Goal: Feedback & Contribution: Contribute content

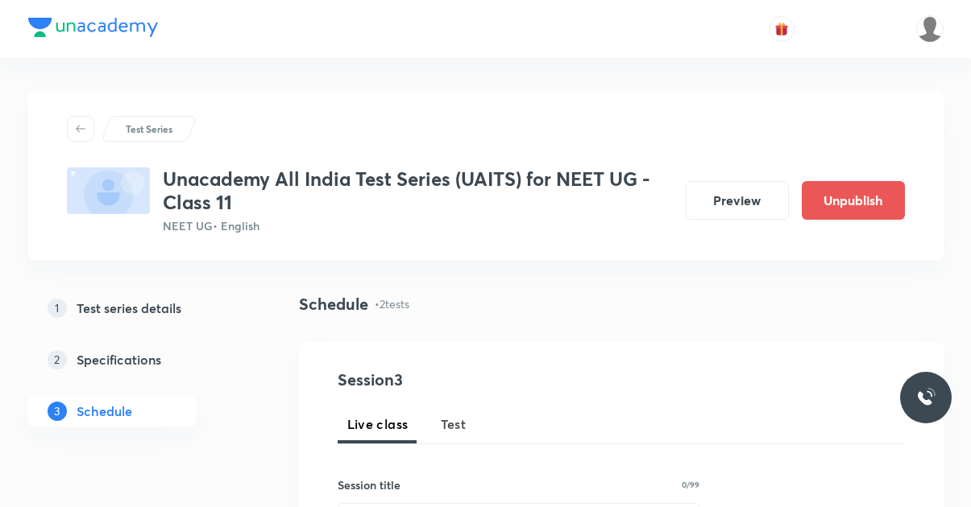
scroll to position [871, 0]
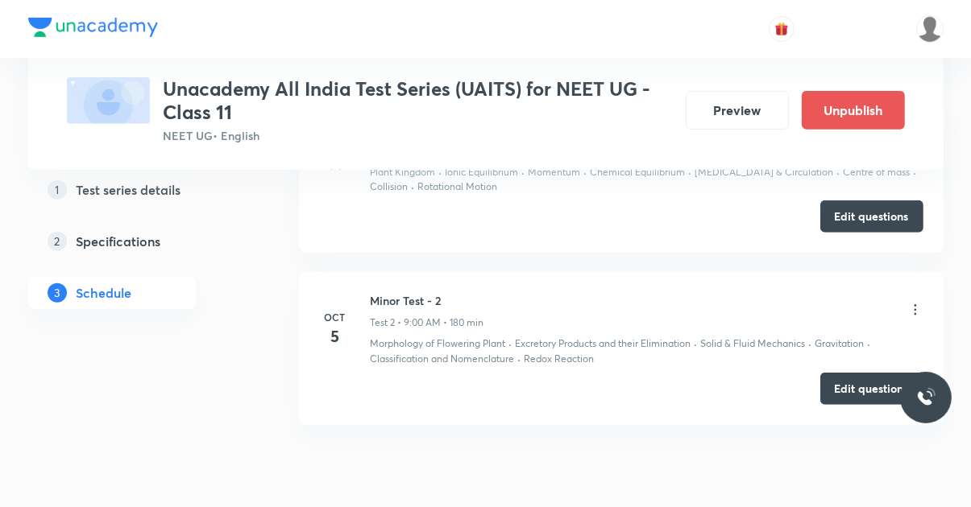
click at [893, 386] on button "Edit questions" at bounding box center [871, 389] width 103 height 32
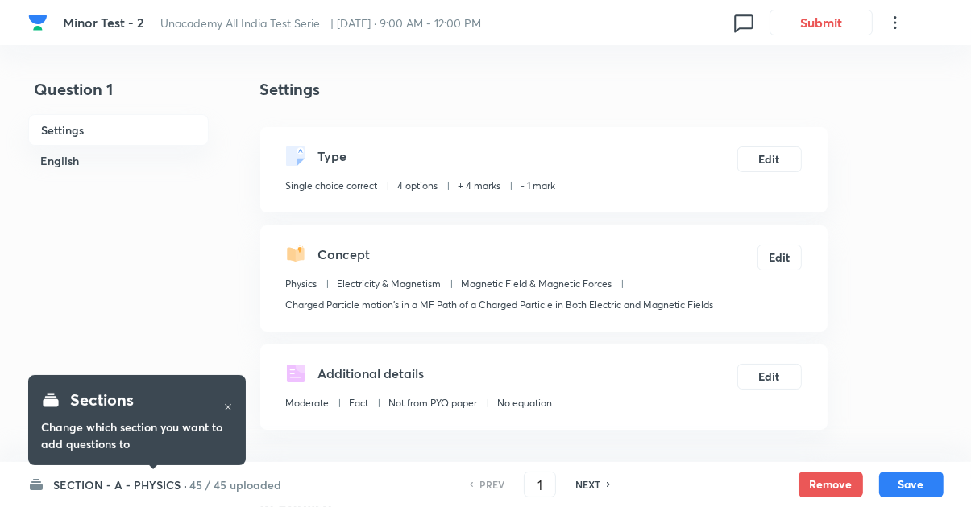
checkbox input "true"
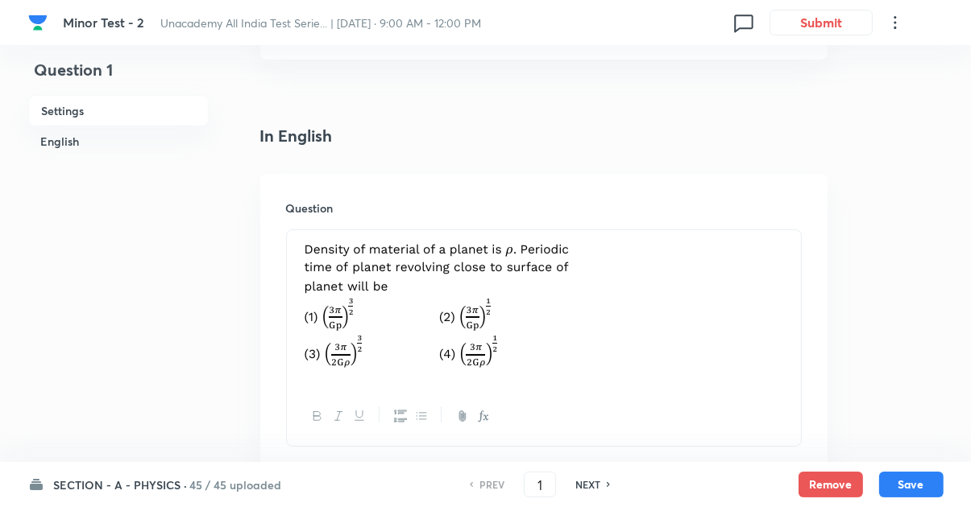
scroll to position [371, 0]
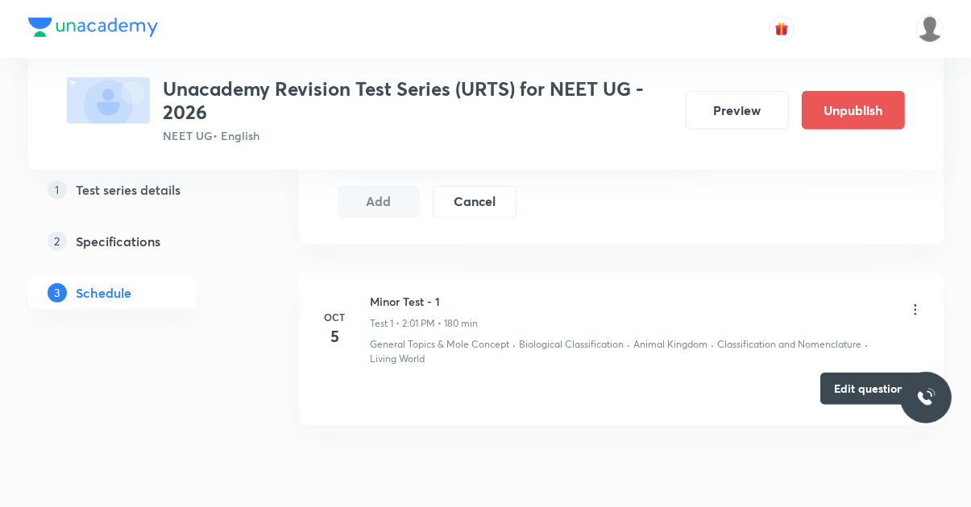
click at [872, 390] on button "Edit questions" at bounding box center [871, 389] width 103 height 32
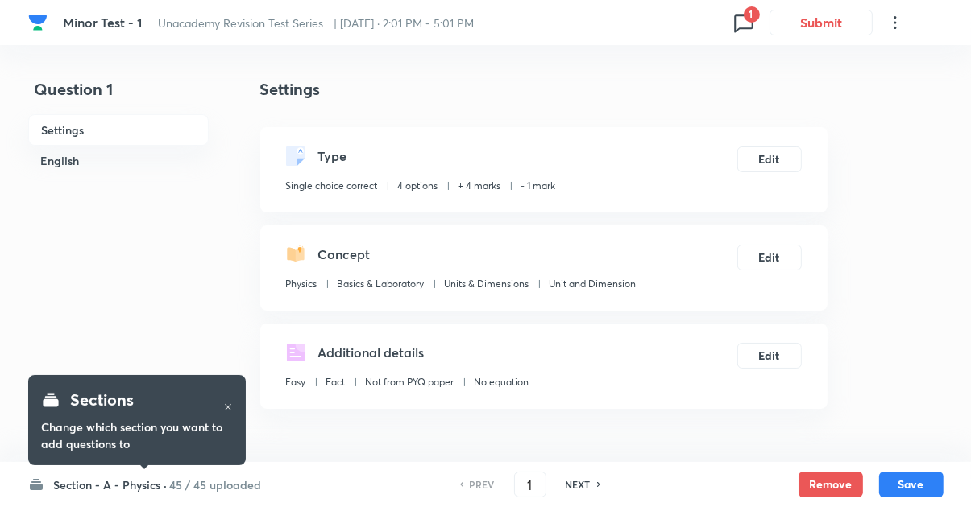
checkbox input "true"
click at [741, 25] on icon at bounding box center [744, 23] width 26 height 26
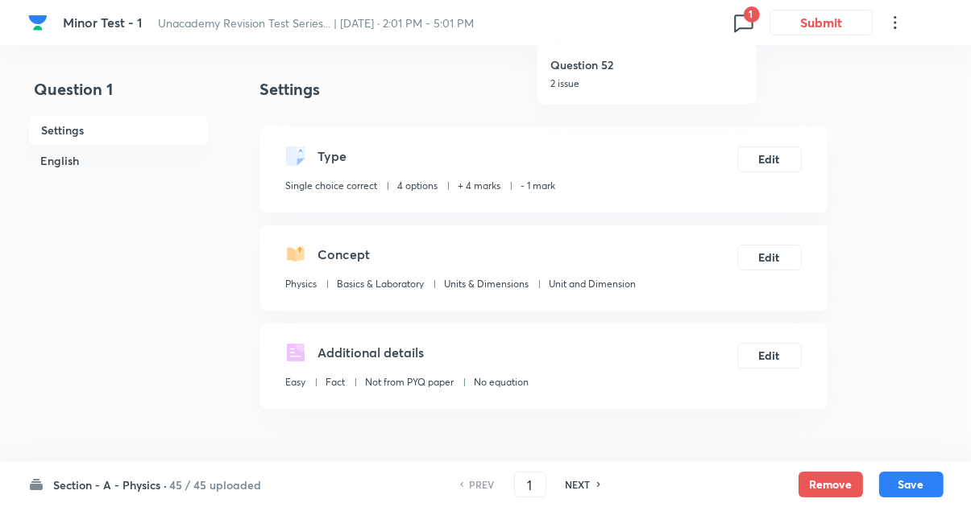
click at [648, 67] on h6 "Question 52" at bounding box center [646, 64] width 193 height 17
type input "52"
checkbox input "false"
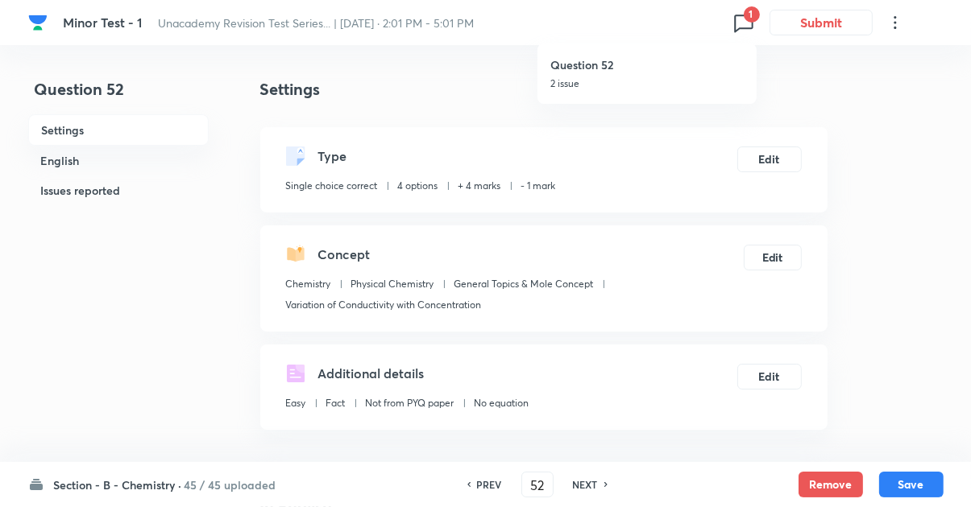
checkbox input "true"
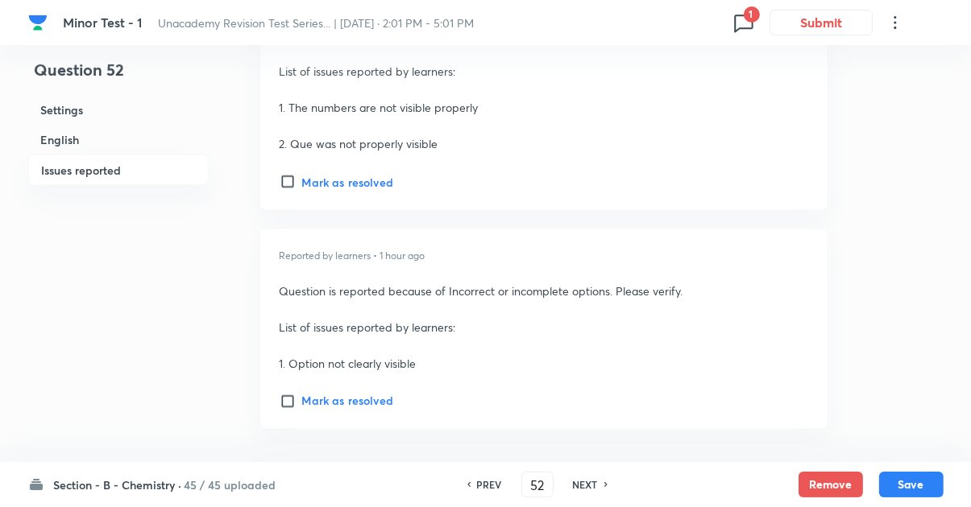
scroll to position [2377, 0]
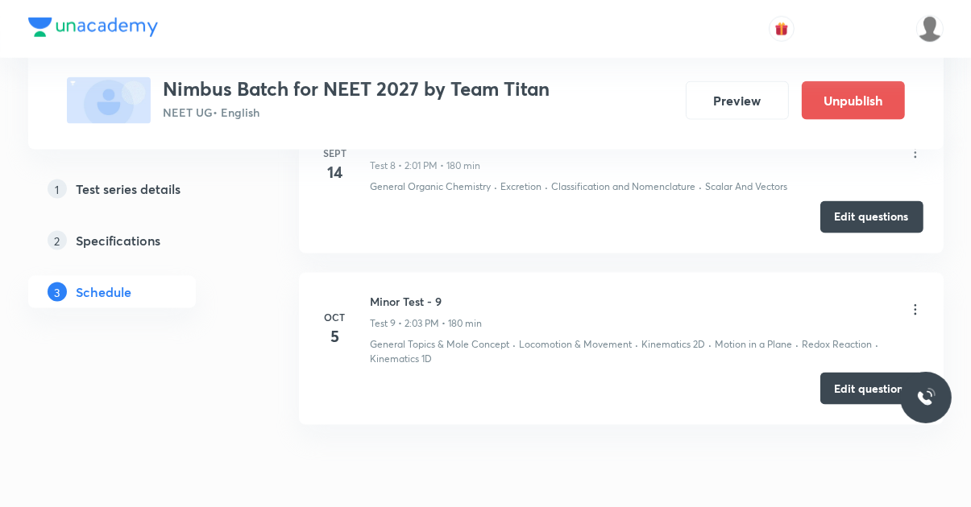
click at [862, 390] on button "Edit questions" at bounding box center [871, 389] width 103 height 32
click at [933, 32] on img at bounding box center [929, 28] width 27 height 27
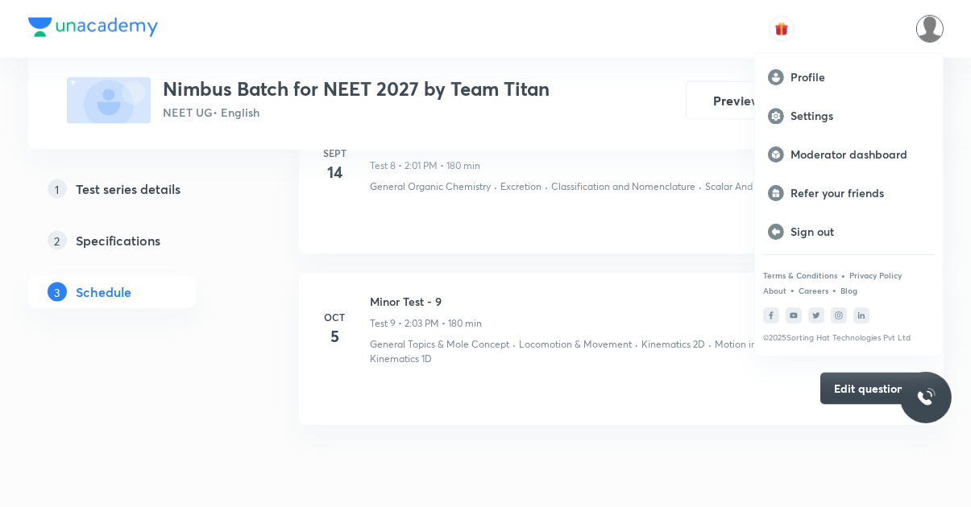
click at [710, 101] on div at bounding box center [485, 253] width 971 height 507
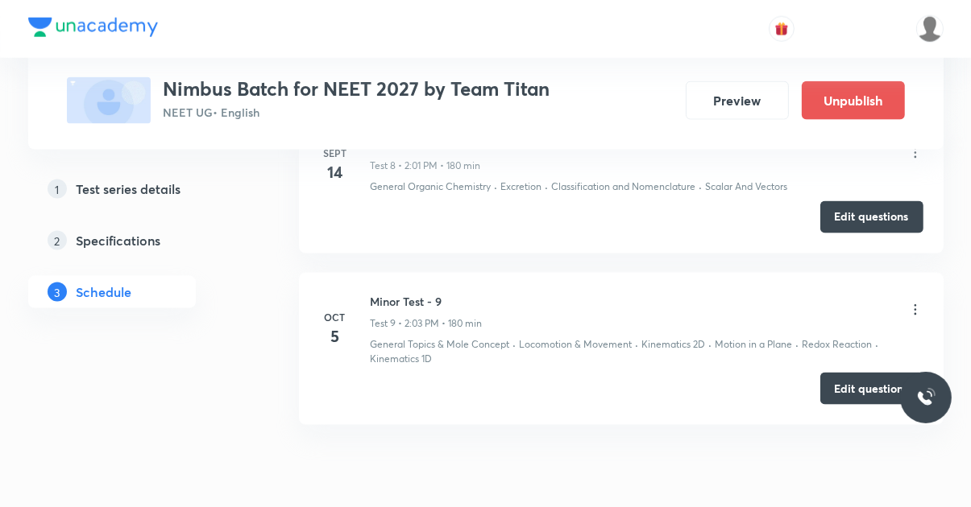
click at [740, 103] on button "Preview" at bounding box center [736, 100] width 103 height 39
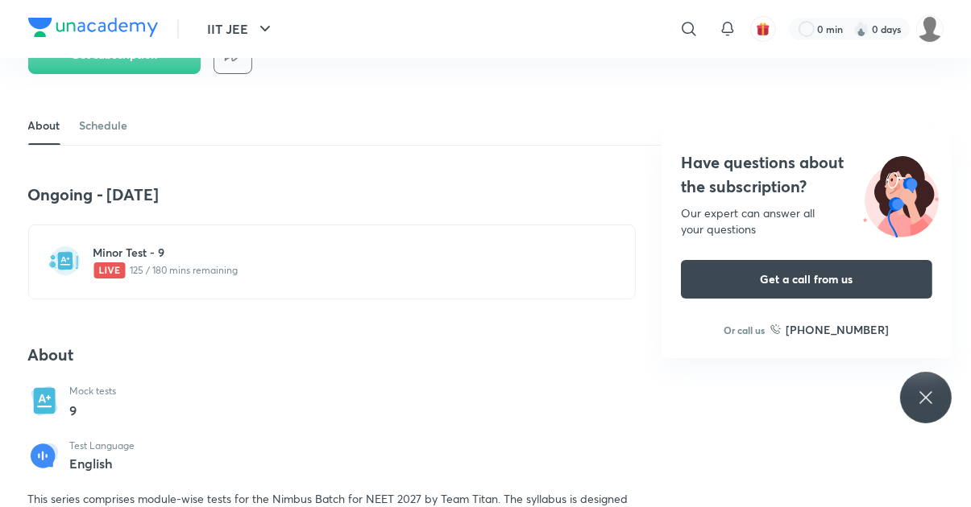
scroll to position [292, 0]
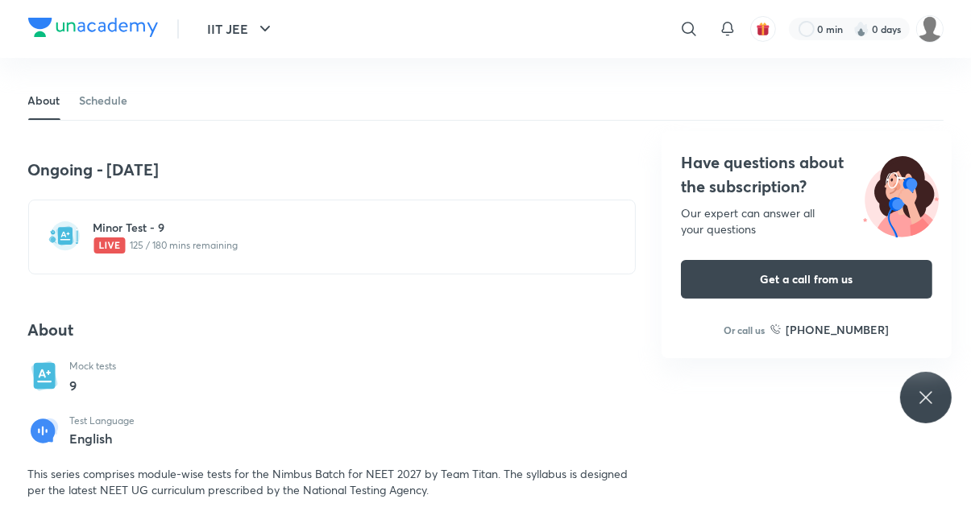
click at [346, 263] on div "Minor Test - 9 125 / 180 mins remaining" at bounding box center [331, 237] width 607 height 75
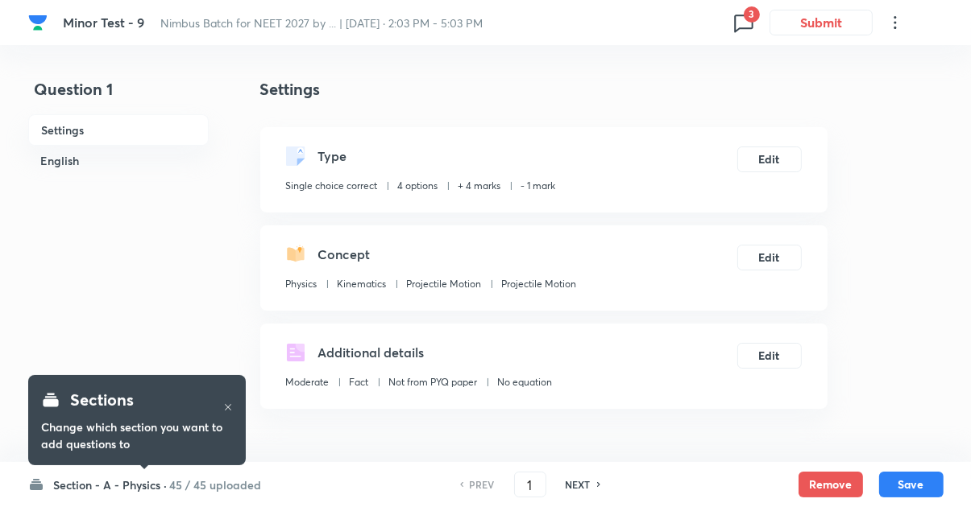
checkbox input "true"
click at [744, 31] on icon at bounding box center [744, 23] width 26 height 26
checkbox input "true"
click at [738, 25] on icon at bounding box center [744, 23] width 26 height 26
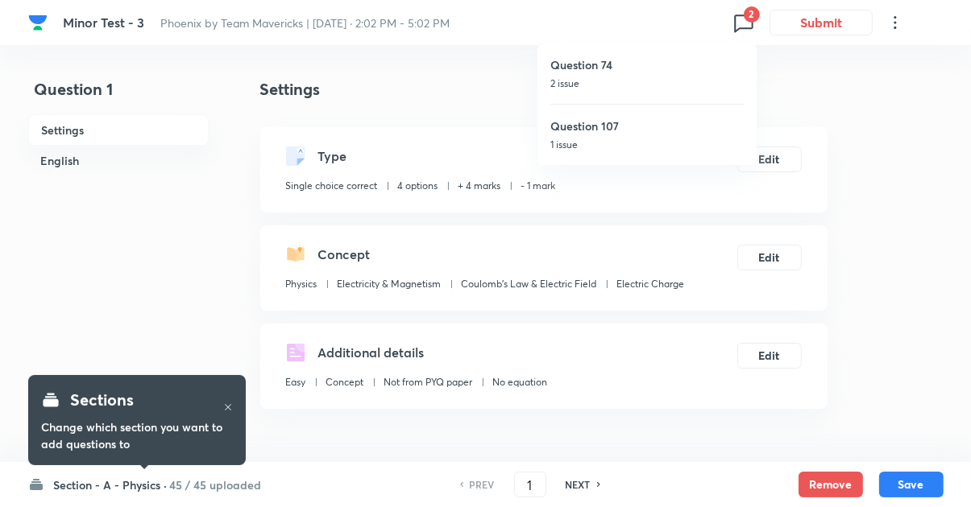
click at [645, 131] on h6 "Question 107" at bounding box center [646, 126] width 193 height 17
type input "107"
checkbox input "true"
click at [743, 35] on icon at bounding box center [744, 23] width 26 height 26
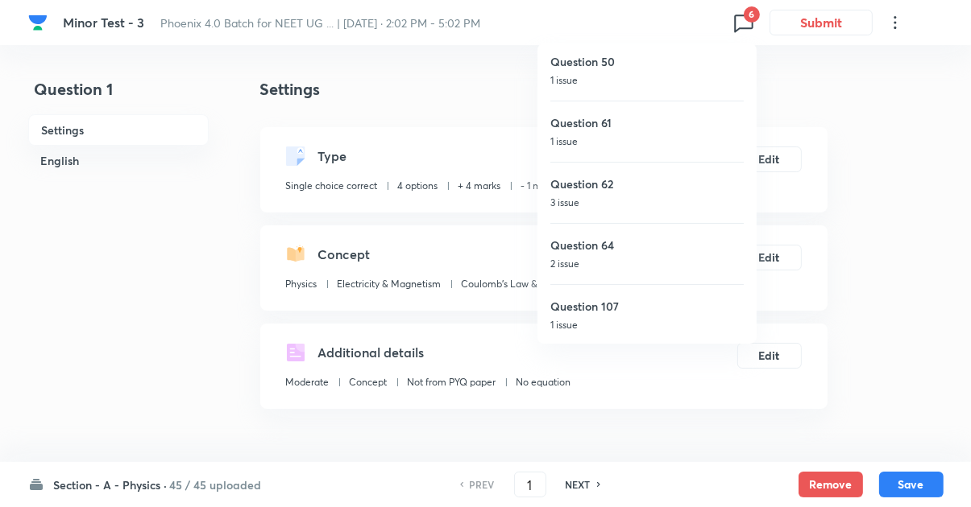
scroll to position [65, 0]
click at [611, 310] on h6 "Question 107" at bounding box center [646, 305] width 193 height 17
type input "107"
checkbox input "true"
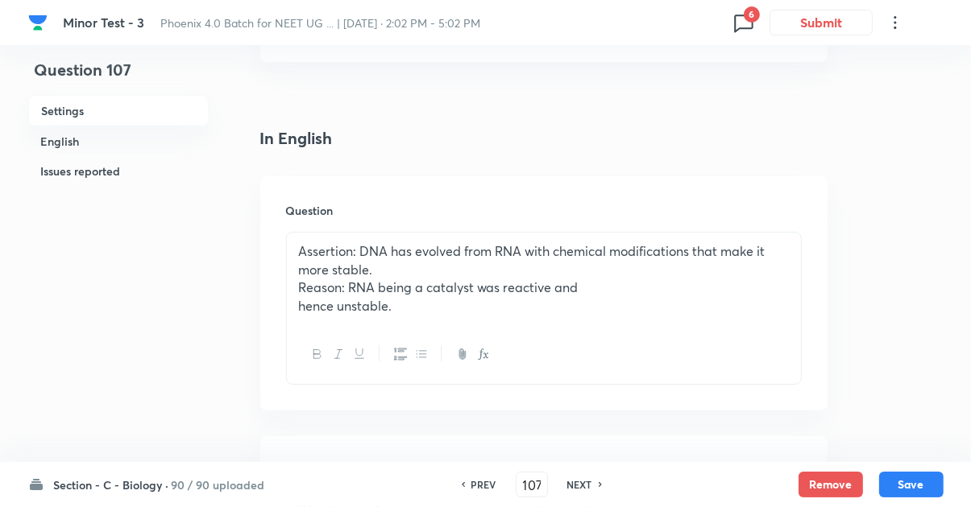
scroll to position [348, 0]
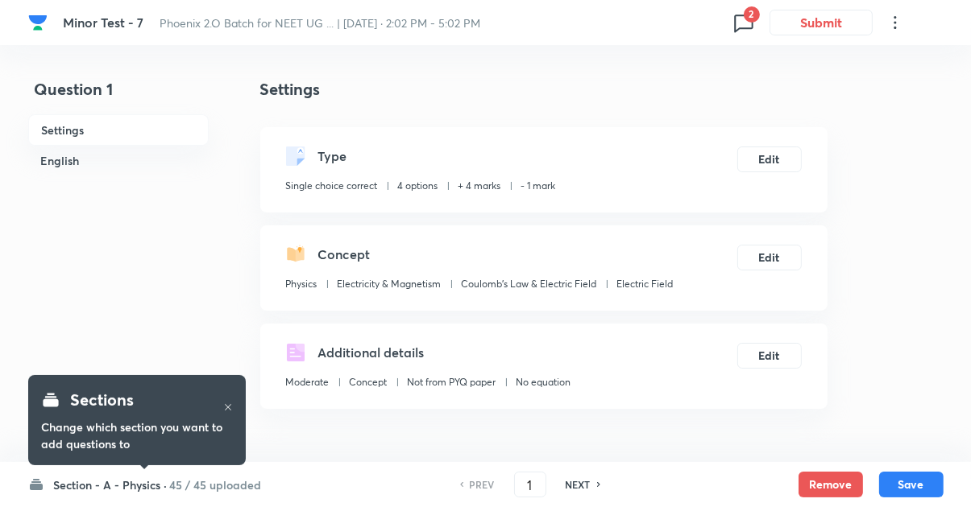
checkbox input "true"
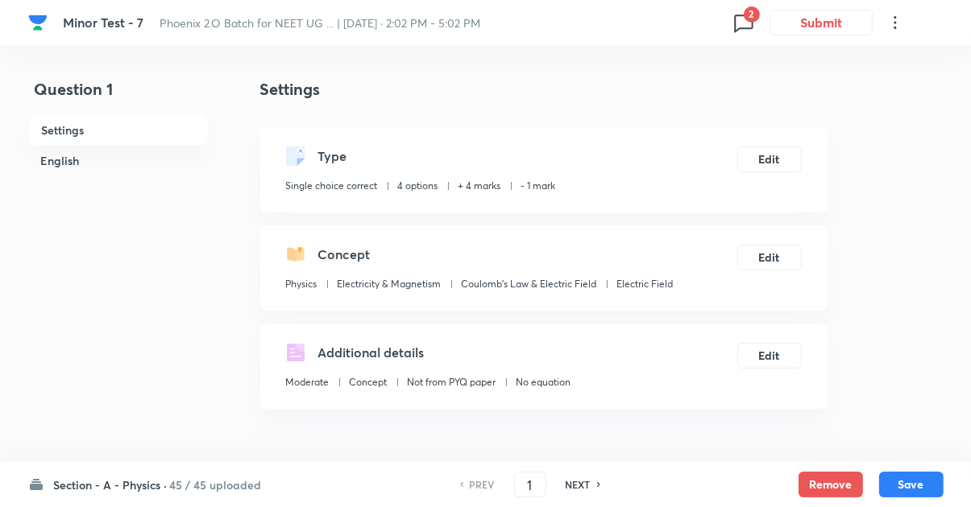
click at [736, 24] on icon at bounding box center [744, 23] width 26 height 26
click at [634, 140] on p "1 issue" at bounding box center [646, 145] width 193 height 14
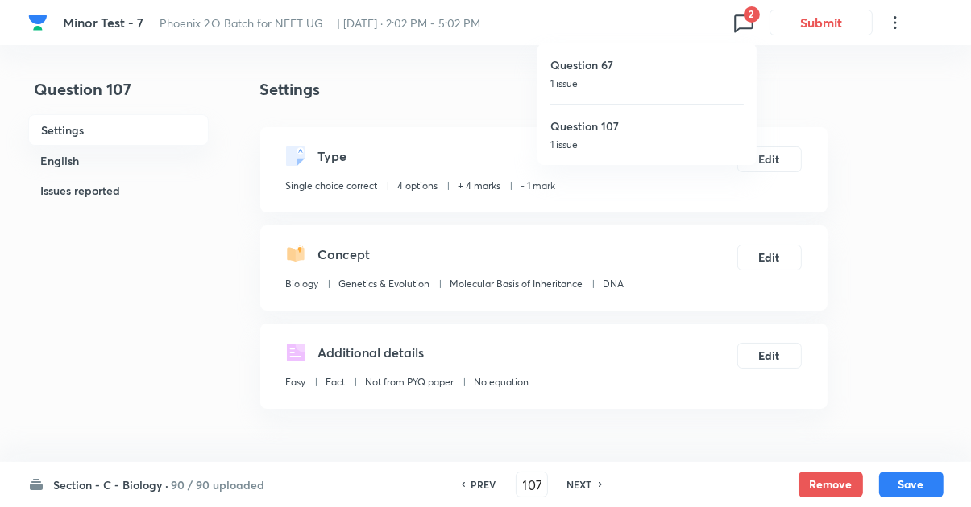
type input "107"
checkbox input "true"
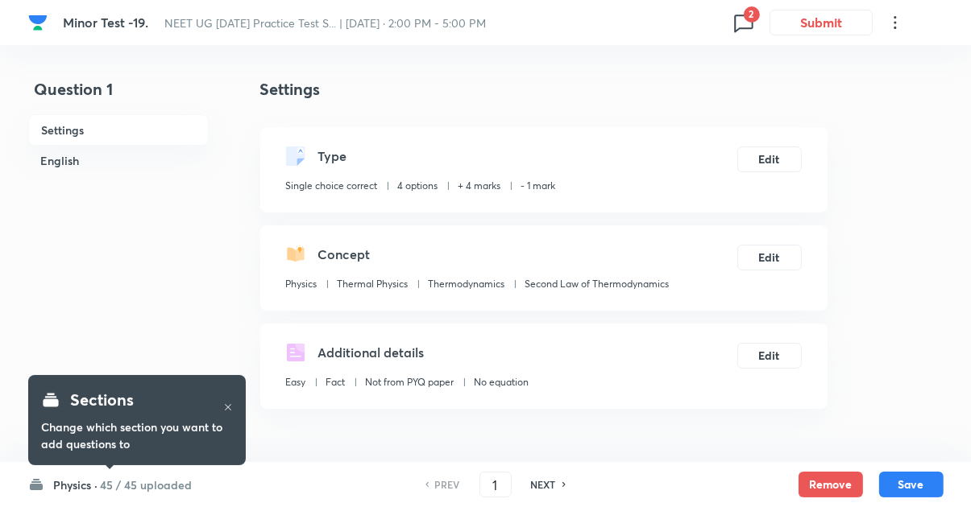
checkbox input "true"
click at [749, 21] on span "2" at bounding box center [751, 14] width 16 height 16
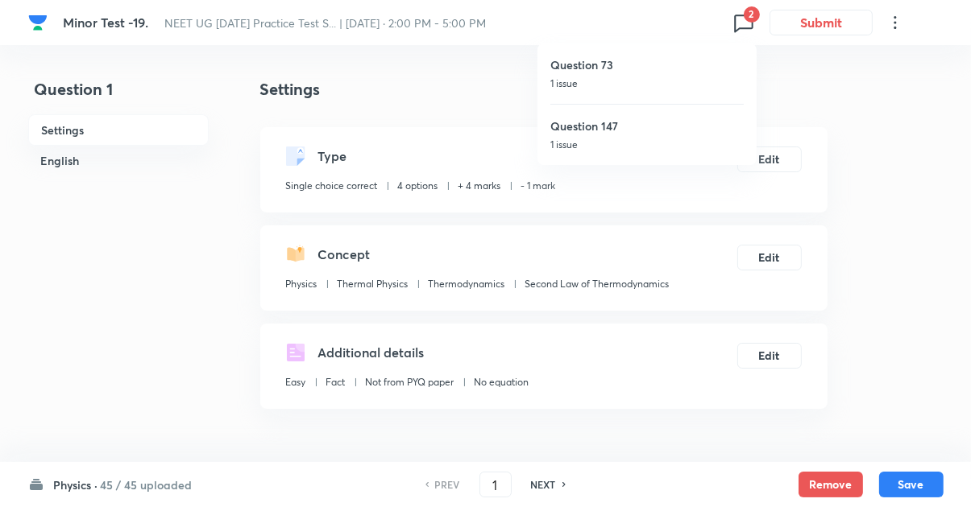
click at [633, 133] on h6 "Question 147" at bounding box center [646, 126] width 193 height 17
type input "147"
checkbox input "false"
checkbox input "true"
click at [735, 25] on icon at bounding box center [744, 23] width 26 height 26
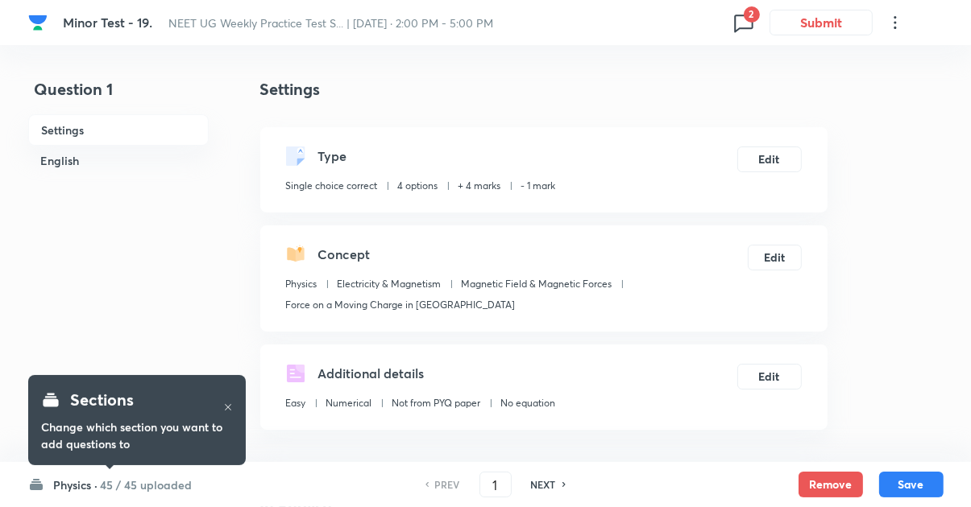
checkbox input "true"
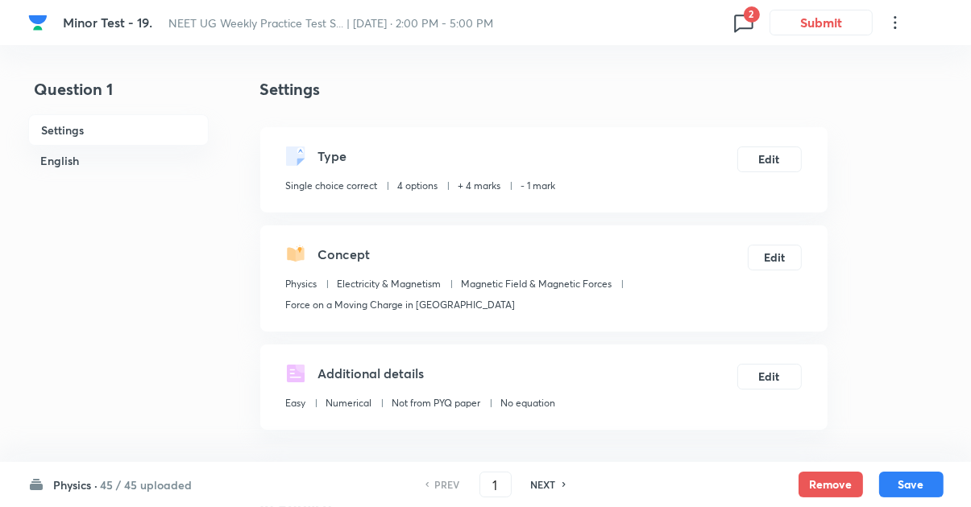
click at [731, 29] on icon at bounding box center [744, 23] width 26 height 26
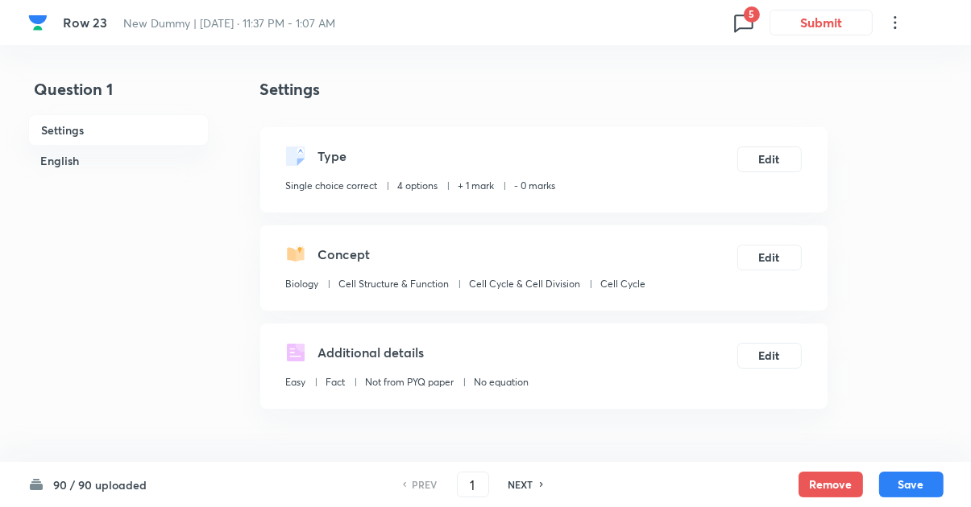
checkbox input "true"
click at [744, 27] on icon at bounding box center [744, 23] width 26 height 26
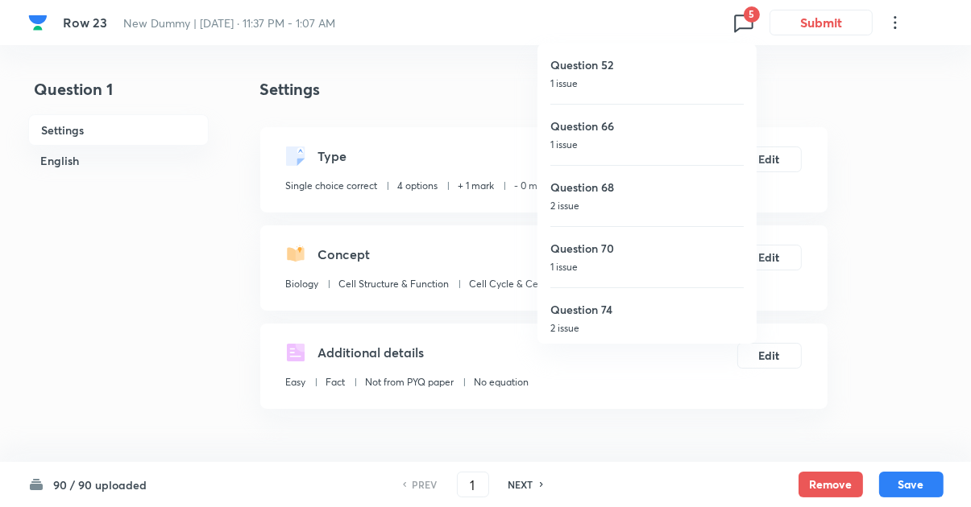
click at [649, 81] on p "1 issue" at bounding box center [646, 84] width 193 height 14
type input "52"
checkbox input "false"
checkbox input "true"
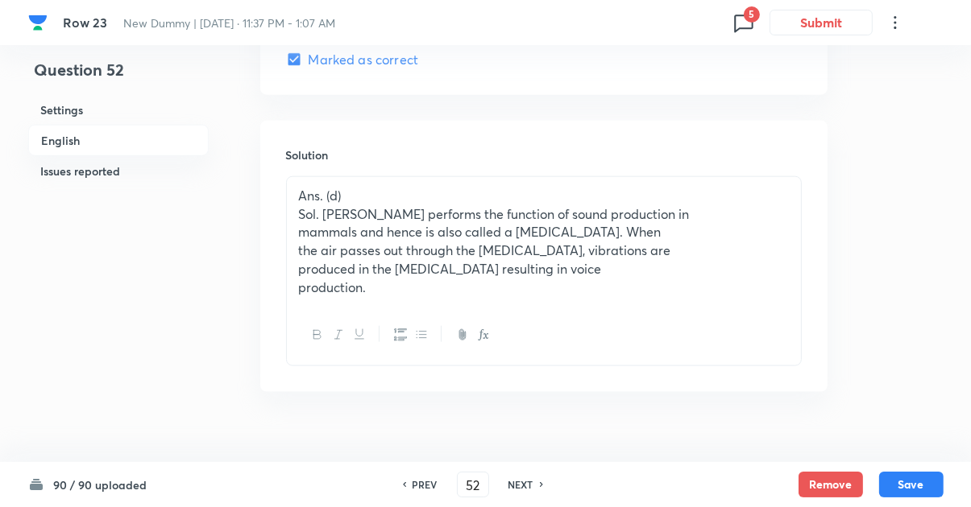
scroll to position [1928, 0]
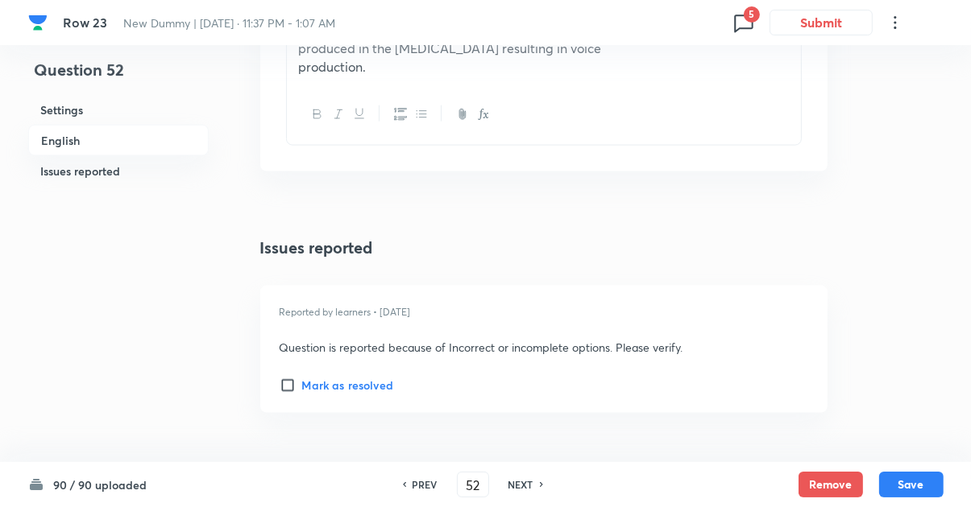
click at [740, 31] on icon at bounding box center [744, 23] width 26 height 26
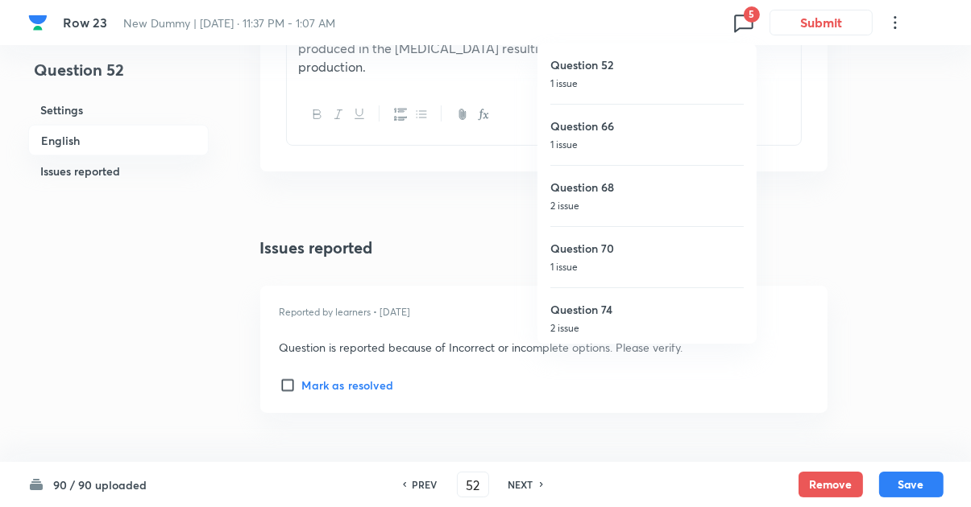
click at [623, 144] on p "1 issue" at bounding box center [646, 145] width 193 height 14
type input "66"
checkbox input "false"
checkbox input "true"
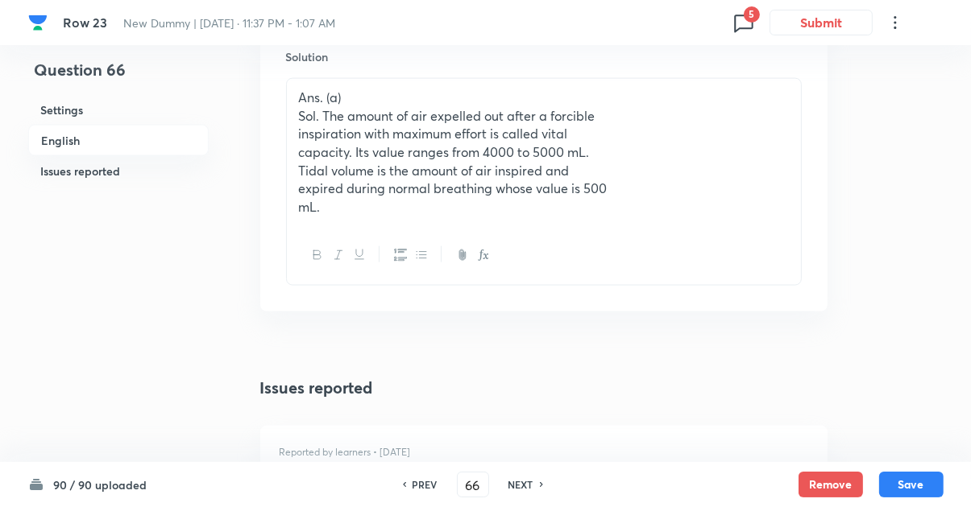
scroll to position [2333, 0]
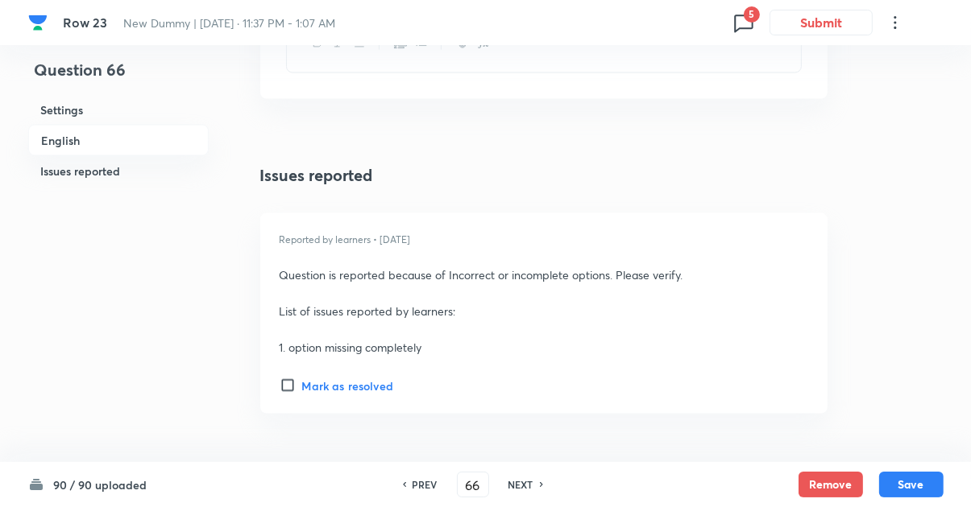
click at [752, 24] on icon at bounding box center [744, 23] width 19 height 18
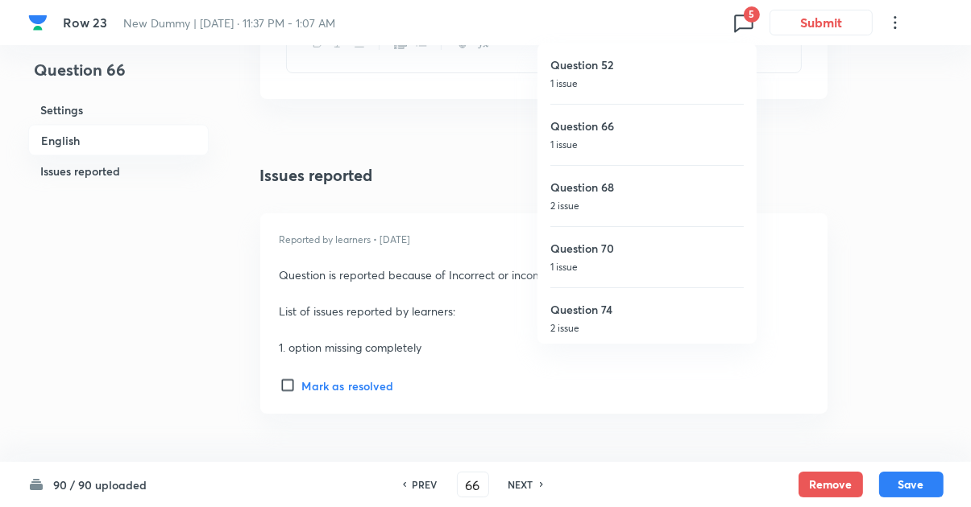
click at [624, 200] on p "2 issue" at bounding box center [646, 206] width 193 height 14
type input "68"
checkbox input "true"
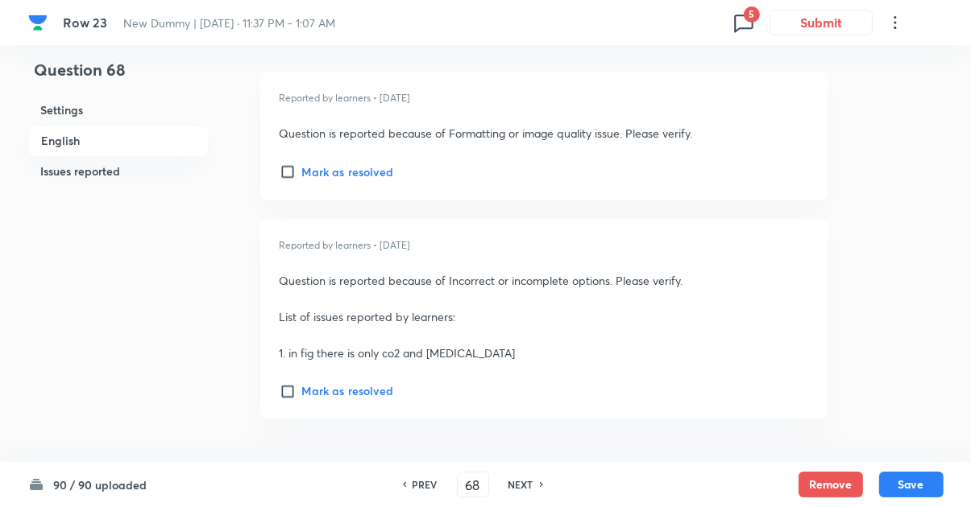
scroll to position [2888, 0]
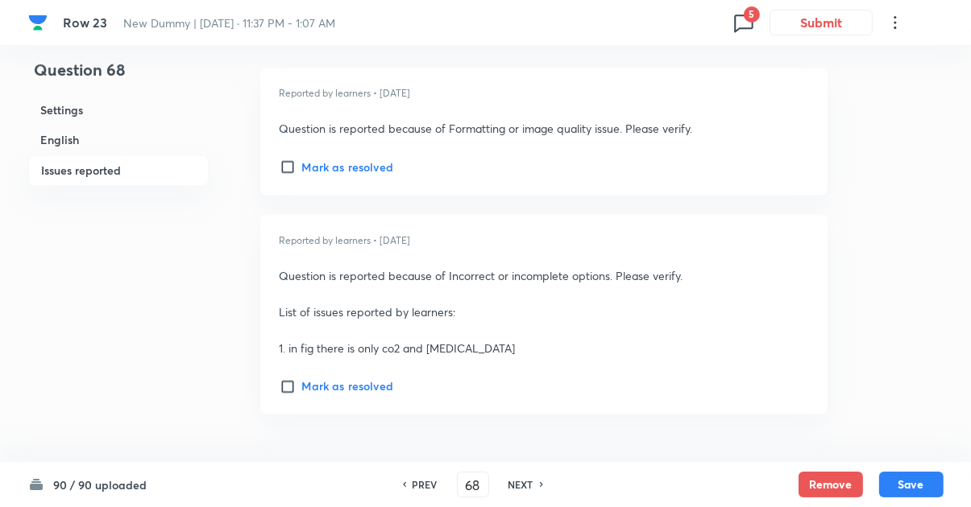
click at [751, 26] on icon at bounding box center [744, 23] width 26 height 26
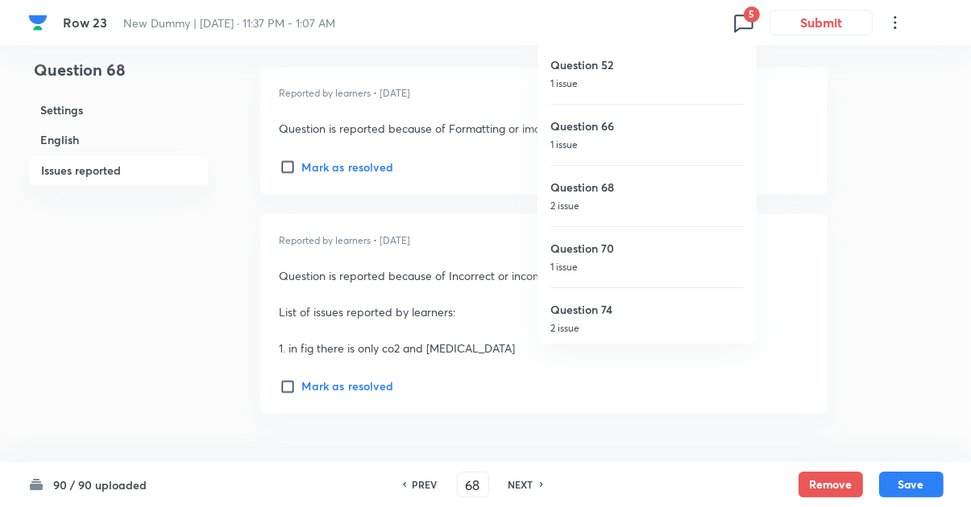
click at [611, 264] on p "1 issue" at bounding box center [646, 267] width 193 height 14
type input "70"
checkbox input "false"
checkbox input "true"
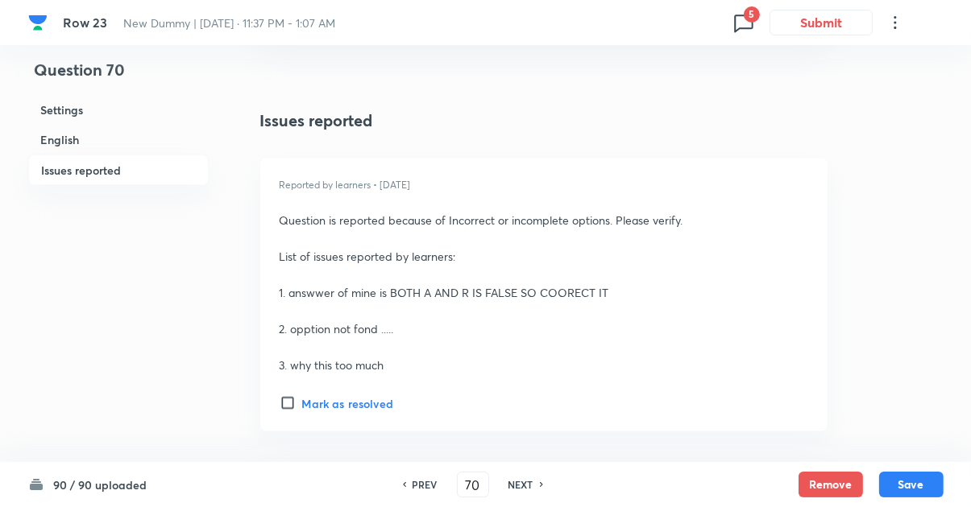
click at [732, 32] on icon at bounding box center [744, 23] width 26 height 26
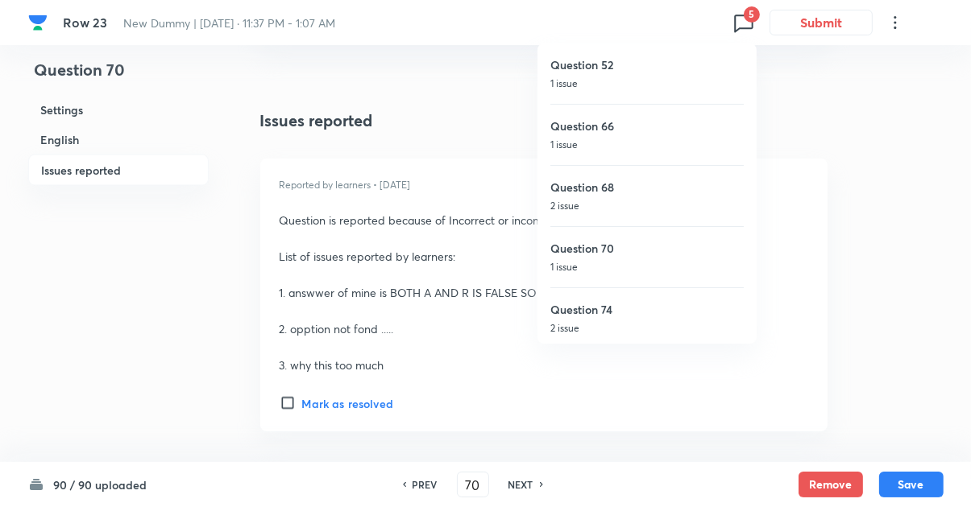
click at [611, 318] on div "Question 74 2 issue" at bounding box center [646, 318] width 193 height 61
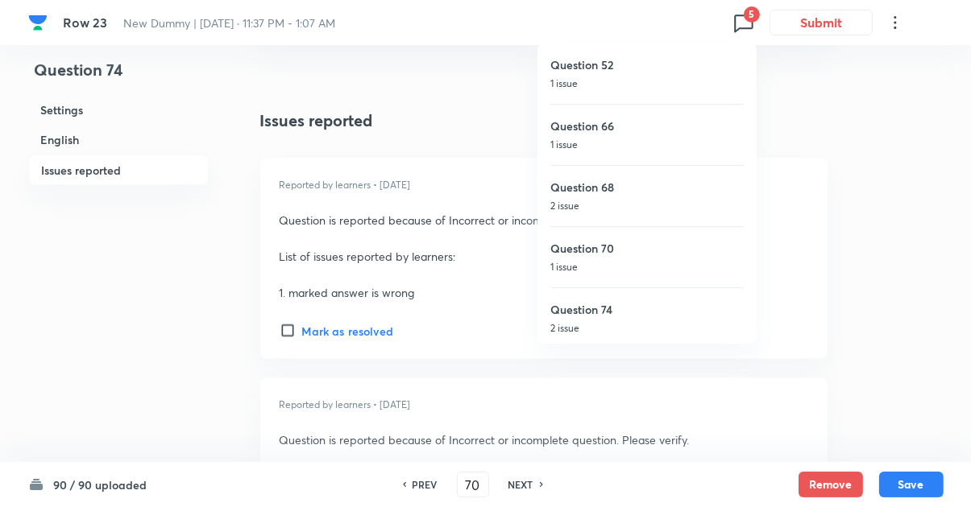
type input "74"
checkbox input "false"
checkbox input "true"
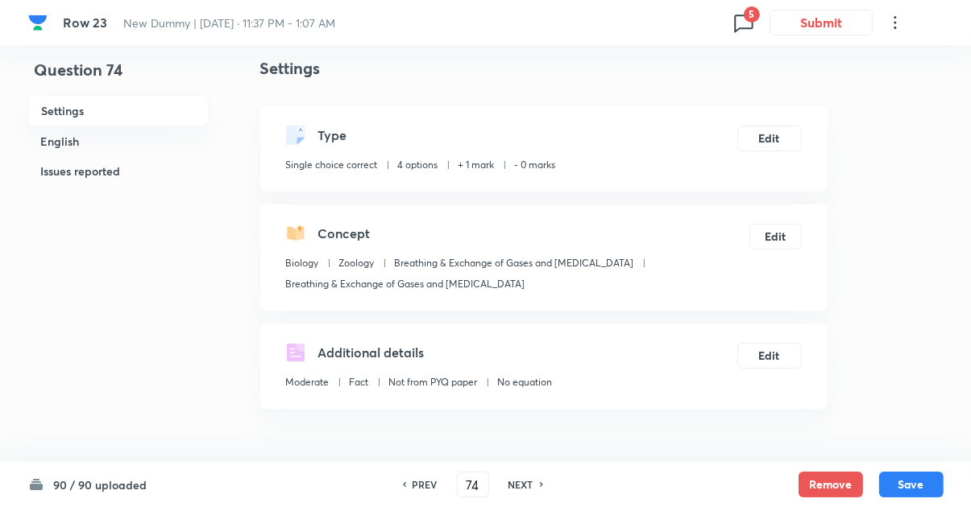
scroll to position [0, 0]
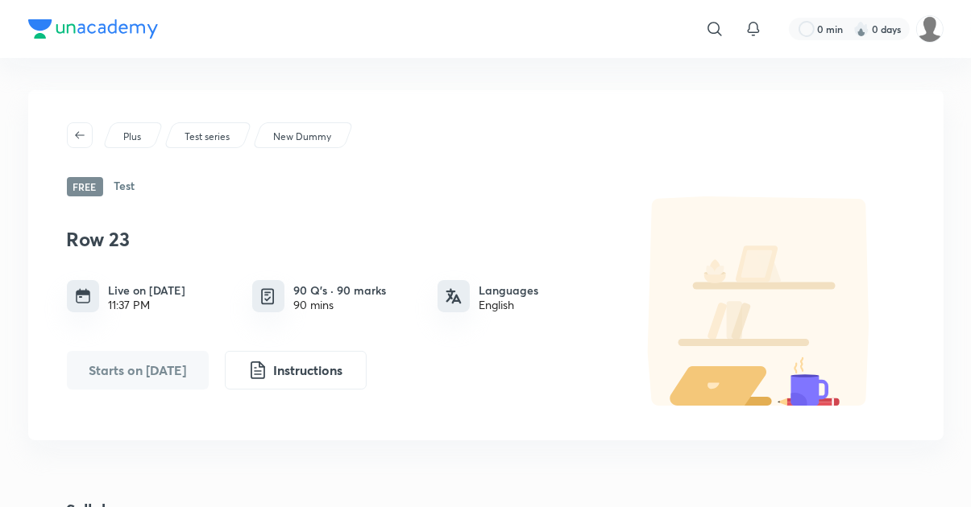
click at [293, 132] on p "New Dummy" at bounding box center [302, 137] width 58 height 14
click at [198, 133] on p "Test series" at bounding box center [206, 137] width 45 height 14
click at [288, 139] on p "New Dummy" at bounding box center [302, 137] width 58 height 14
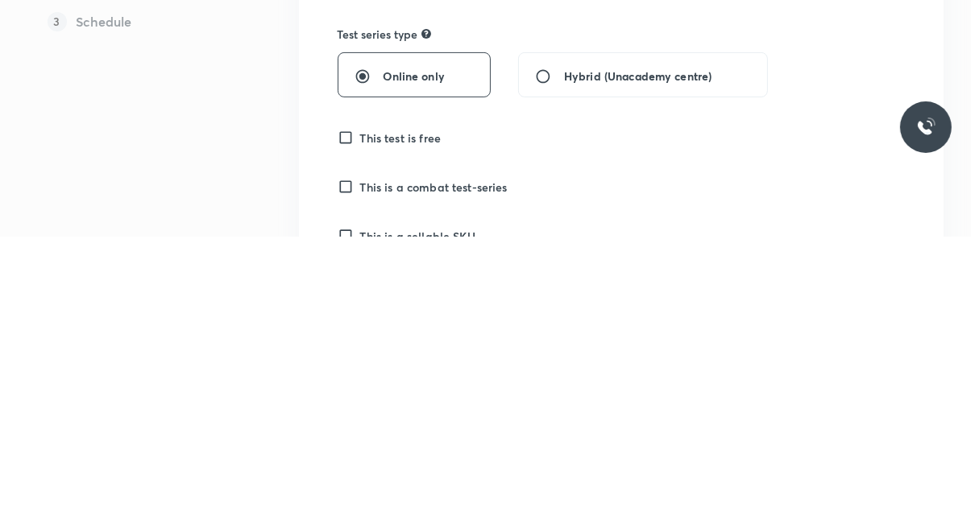
scroll to position [222, 0]
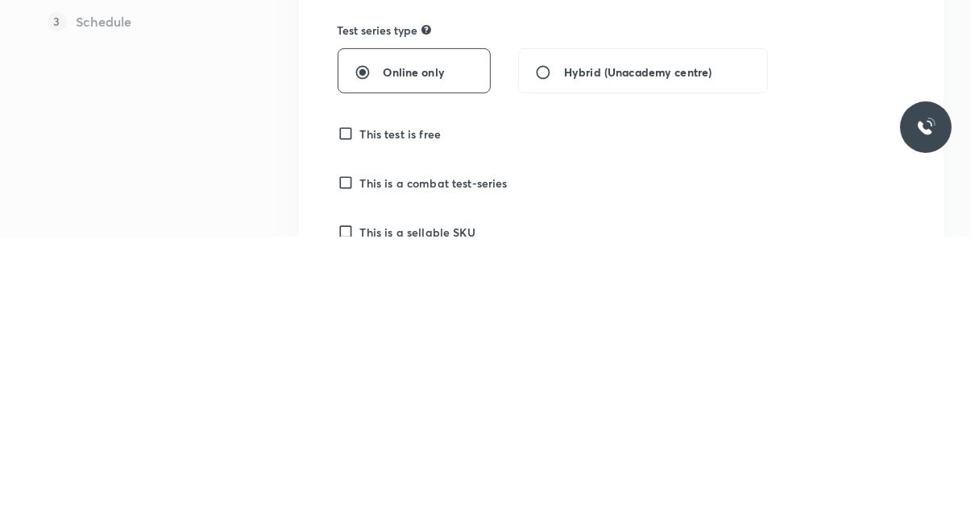
type input "Bbbssgsh"
click at [438, 412] on h6 "This test is free" at bounding box center [400, 404] width 81 height 17
click at [360, 412] on input "This test is free" at bounding box center [349, 404] width 23 height 16
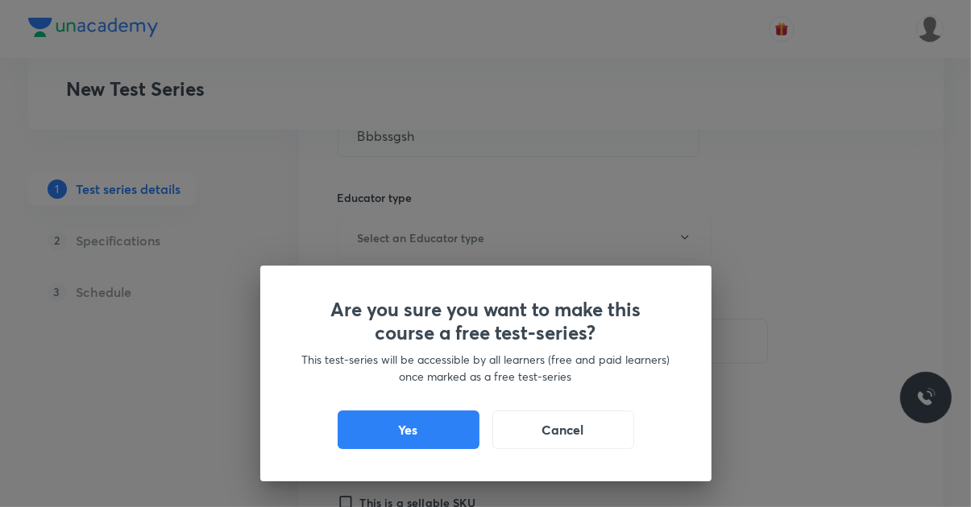
click at [445, 449] on button "Yes" at bounding box center [409, 430] width 142 height 39
checkbox input "true"
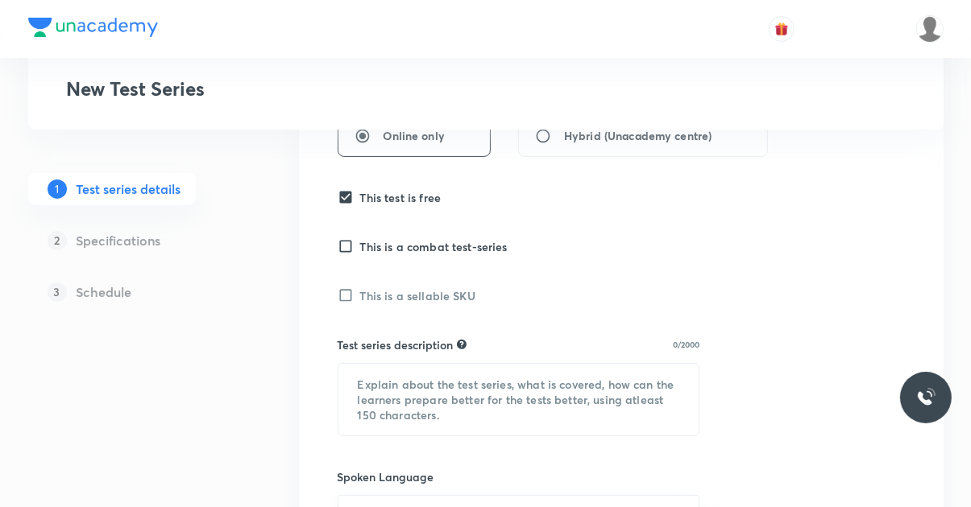
click at [470, 387] on textarea at bounding box center [518, 400] width 361 height 72
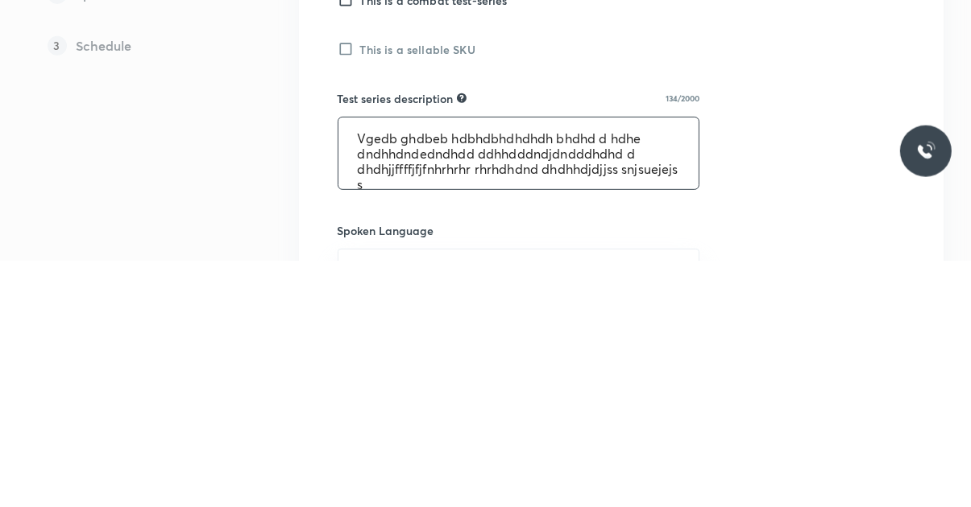
scroll to position [3, 0]
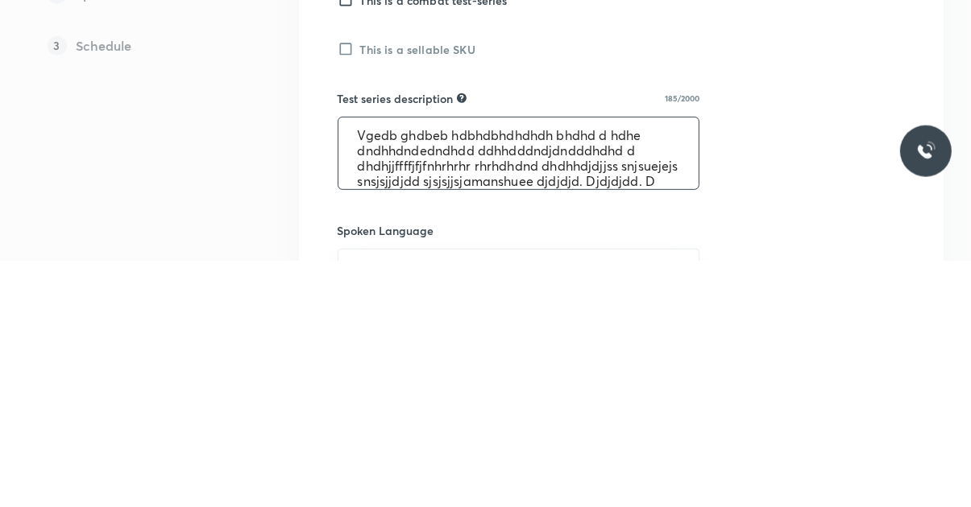
type textarea "Vgedb ghdbeb hdbhdbhdhdhdh bhdhd d hdhe dndhhdndedndhdd ddhhdddndjdndddhdhd d d…"
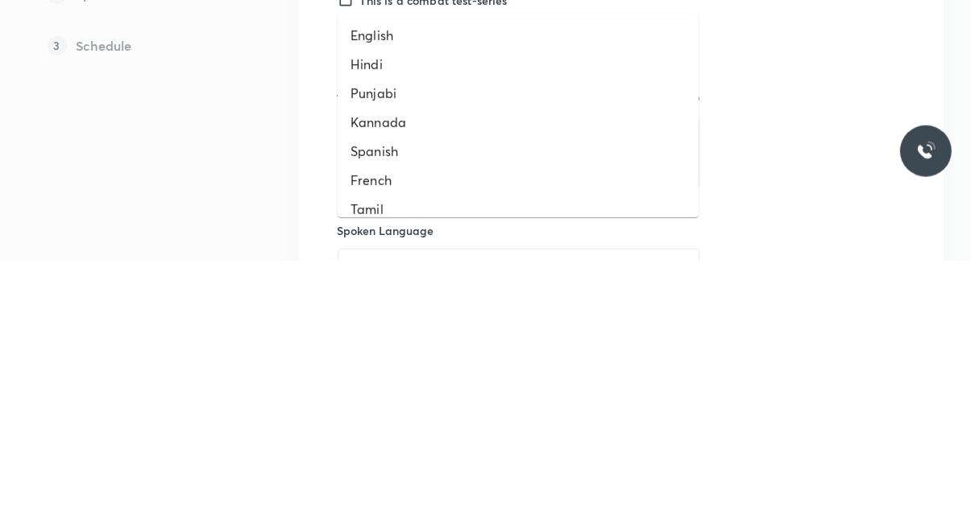
click at [372, 277] on li "English" at bounding box center [518, 281] width 361 height 29
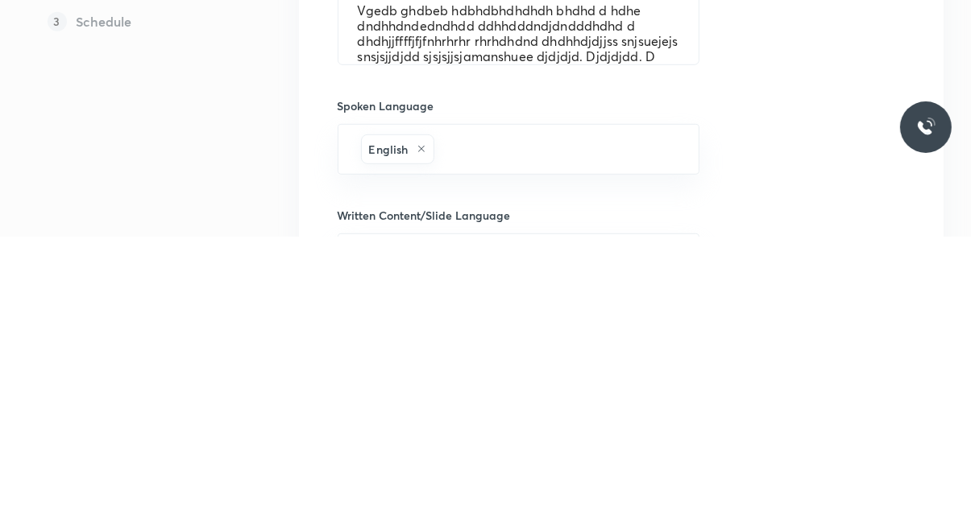
scroll to position [531, 0]
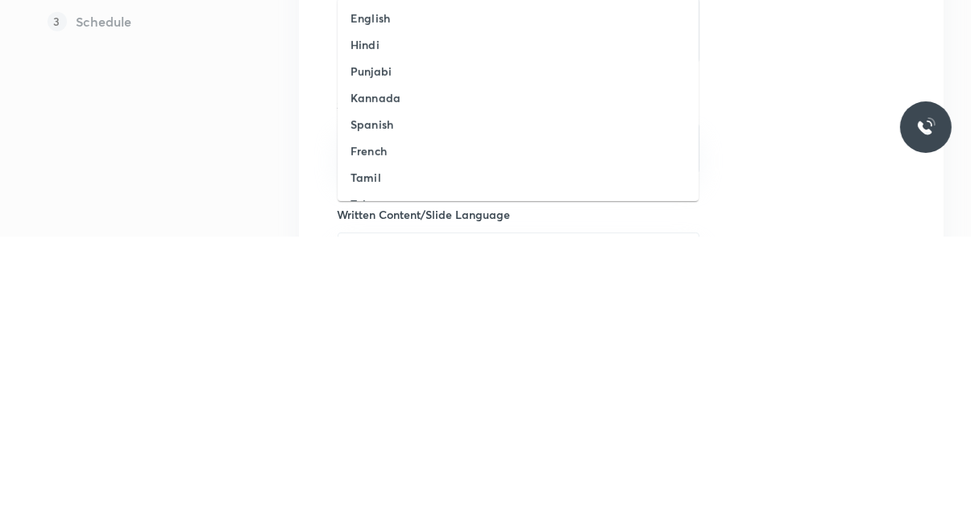
click at [362, 281] on h6 "English" at bounding box center [369, 288] width 39 height 17
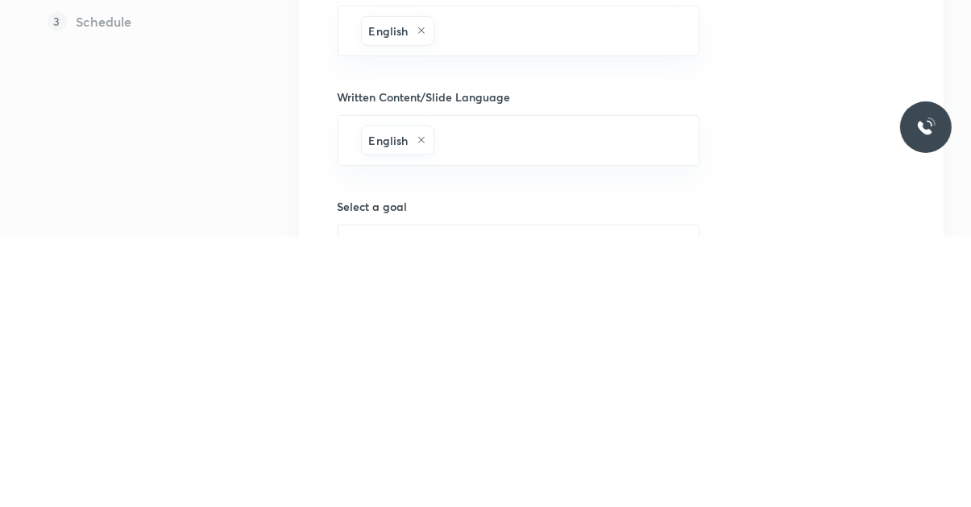
scroll to position [651, 0]
click at [379, 507] on input "text" at bounding box center [519, 514] width 322 height 15
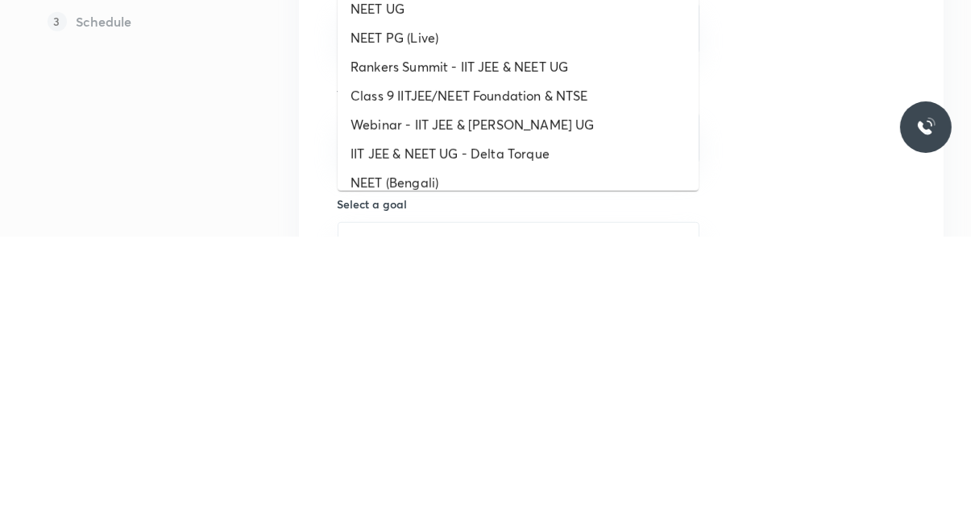
type input "Neet"
click at [757, 429] on div "Test series title 8/80 Bbbssgsh ​ Educator type Select an Educator type Test se…" at bounding box center [621, 216] width 567 height 1179
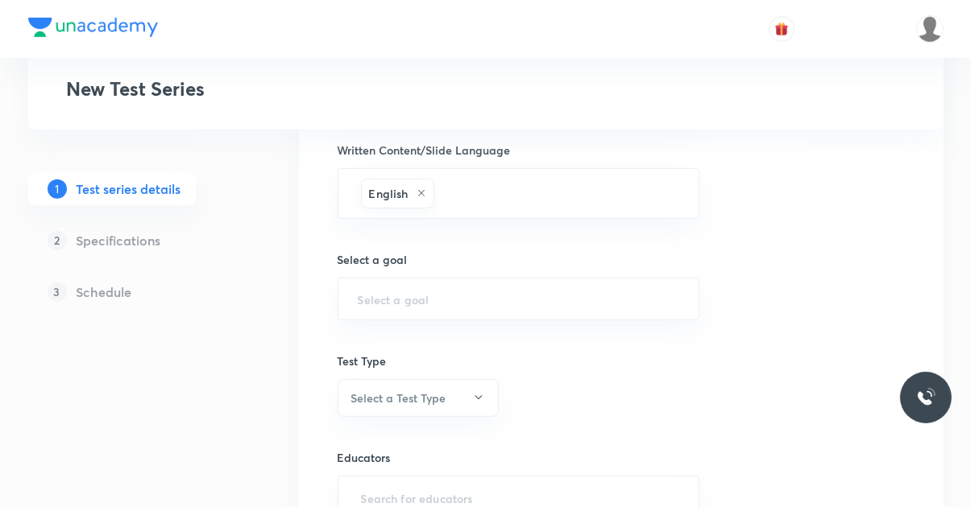
click at [500, 301] on input "text" at bounding box center [519, 299] width 322 height 15
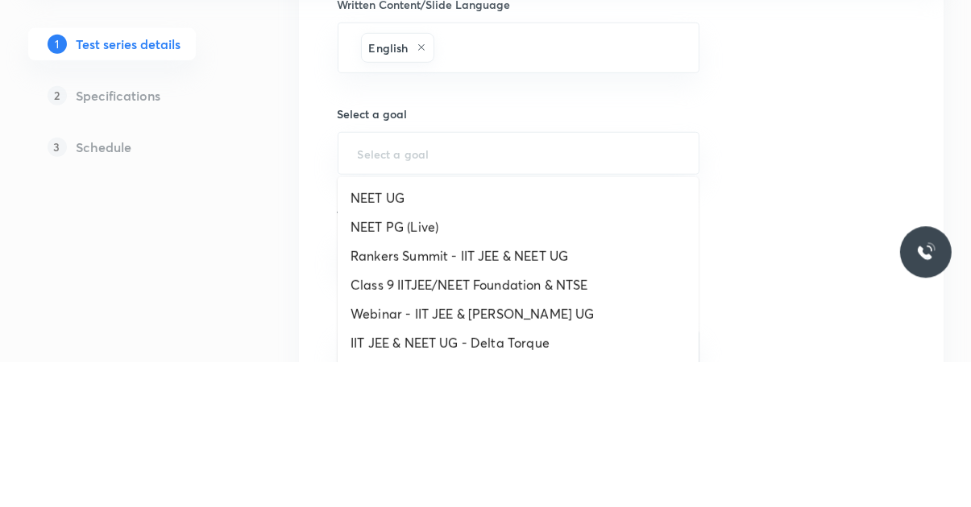
click at [453, 340] on li "NEET UG" at bounding box center [518, 343] width 361 height 29
type input "NEET UG"
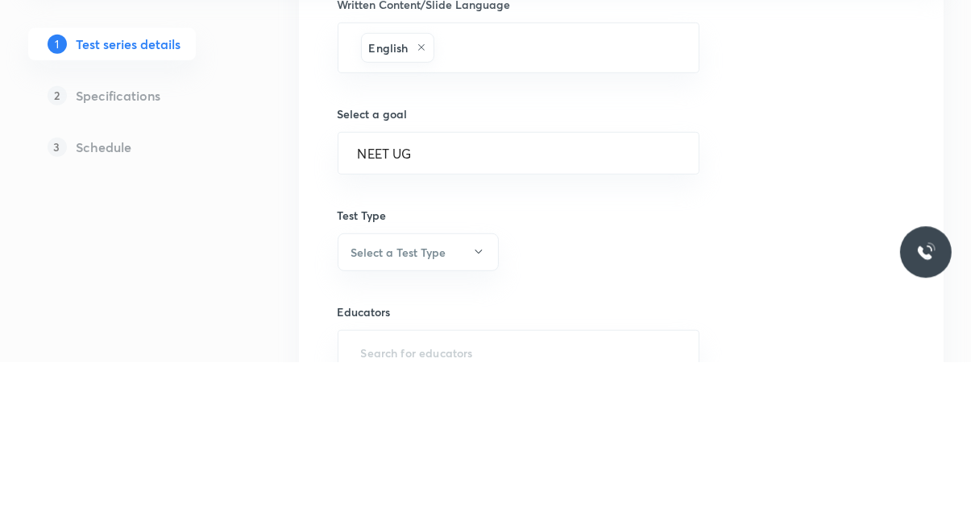
scroll to position [866, 0]
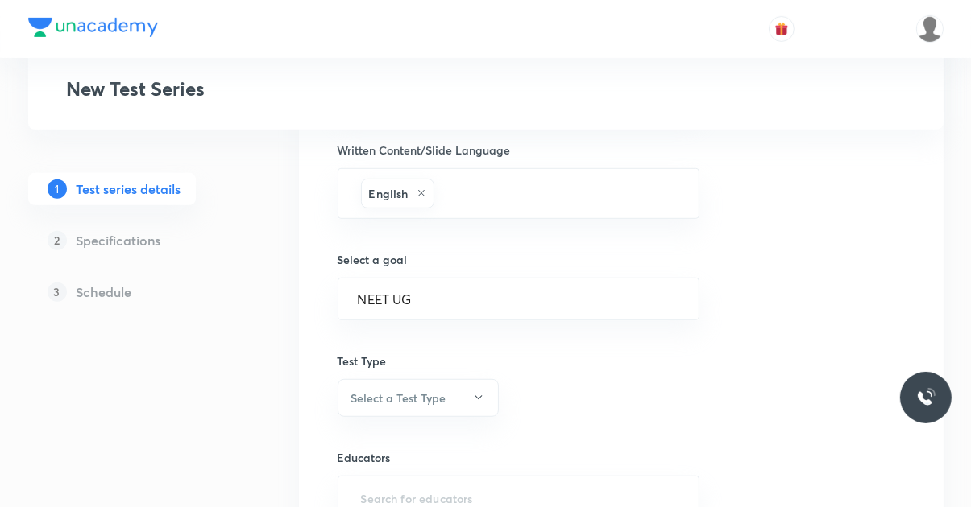
click at [416, 491] on input "text" at bounding box center [519, 498] width 322 height 30
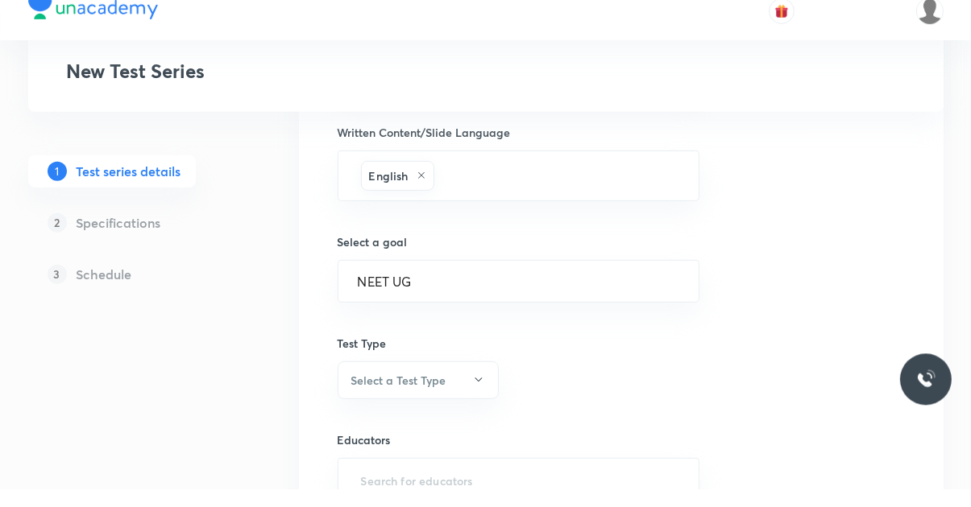
scroll to position [940, 0]
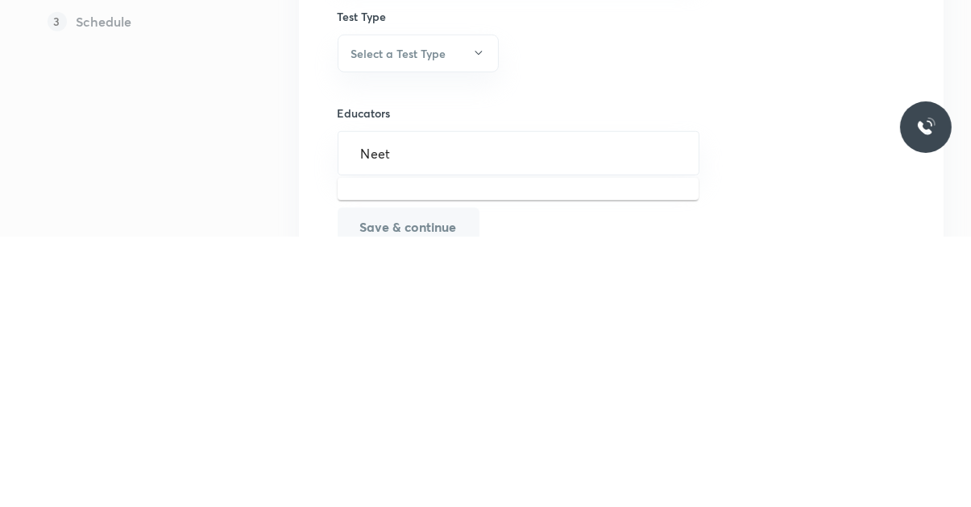
type input "Neet"
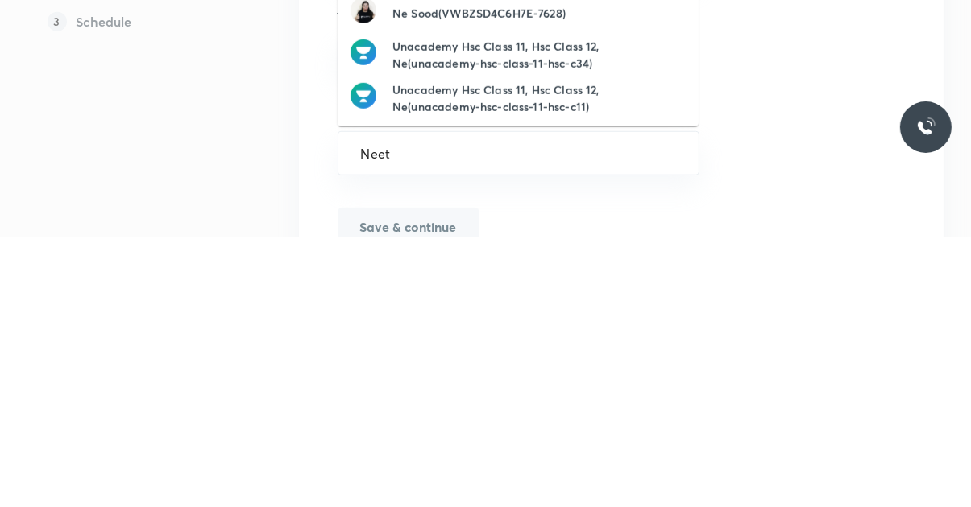
click at [565, 283] on h6 "Ne Sood(VWBZSD4C6H7E-7628)" at bounding box center [478, 283] width 173 height 17
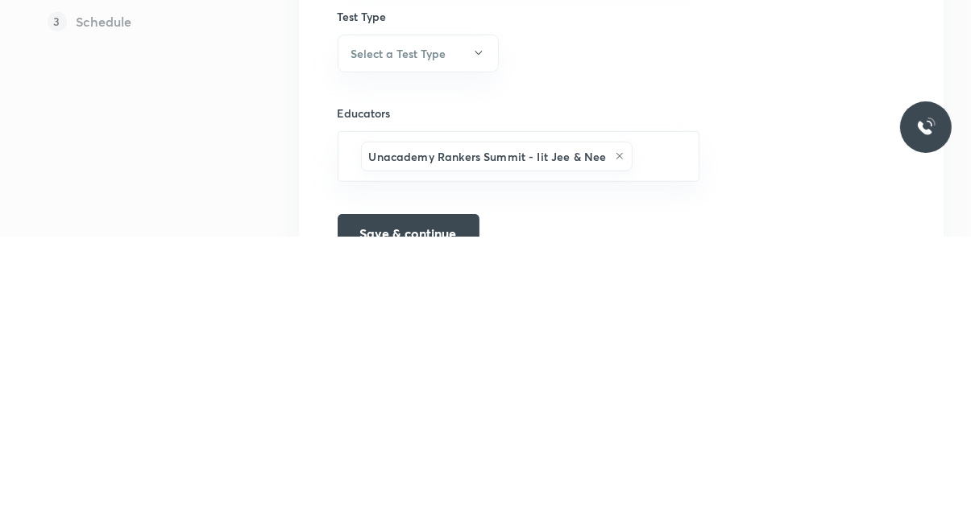
click at [437, 501] on button "Save & continue" at bounding box center [409, 504] width 142 height 39
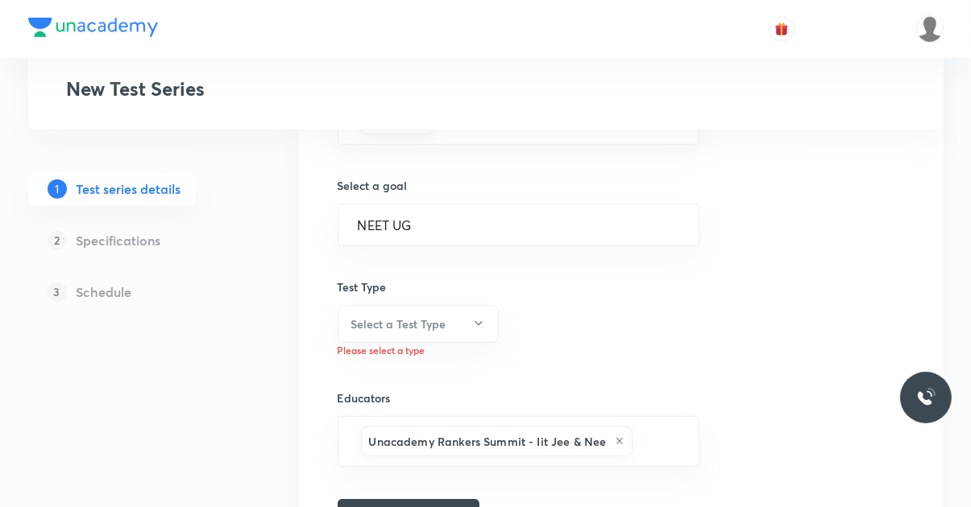
click at [477, 323] on icon "button" at bounding box center [477, 324] width 7 height 4
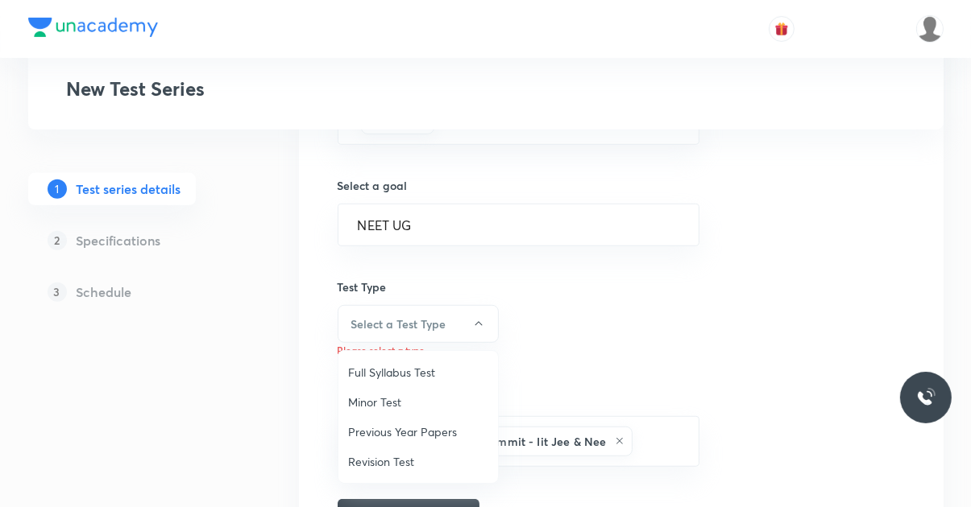
click at [426, 379] on span "Full Syllabus Test" at bounding box center [418, 372] width 140 height 17
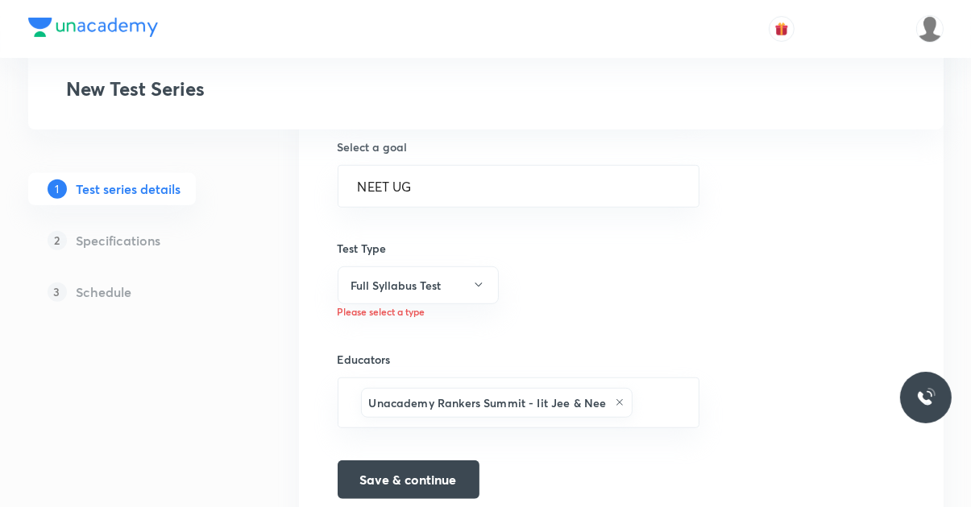
click at [411, 481] on button "Save & continue" at bounding box center [409, 480] width 142 height 39
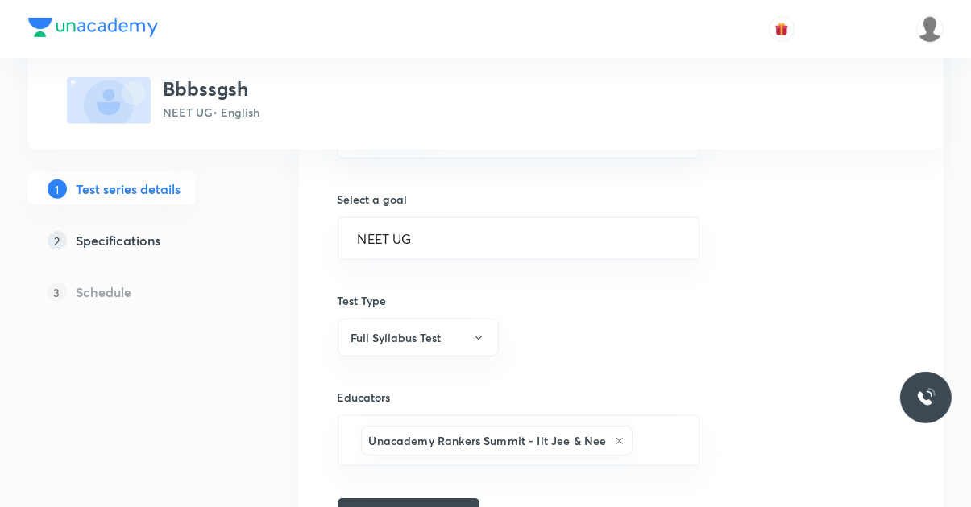
scroll to position [999, 0]
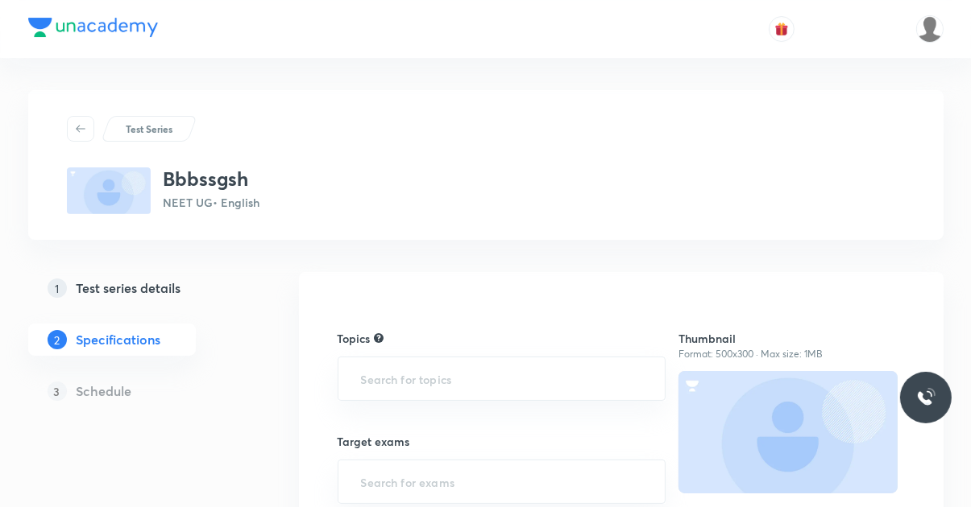
click at [484, 372] on input "text" at bounding box center [502, 379] width 288 height 30
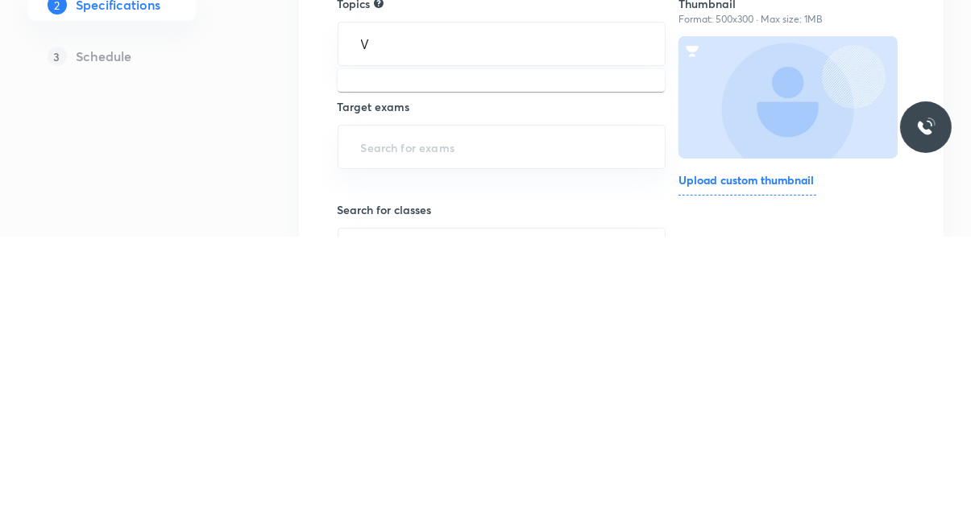
scroll to position [66, 0]
type input "V"
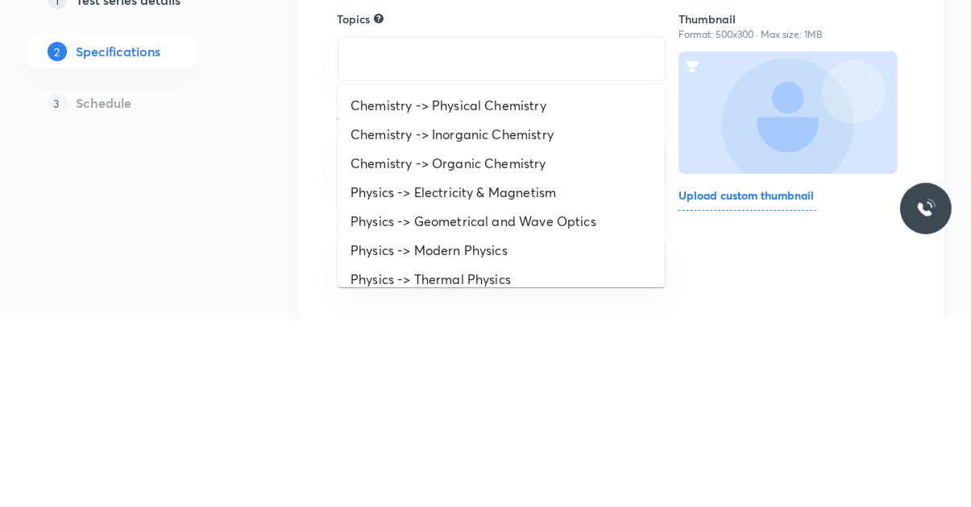
scroll to position [130, 0]
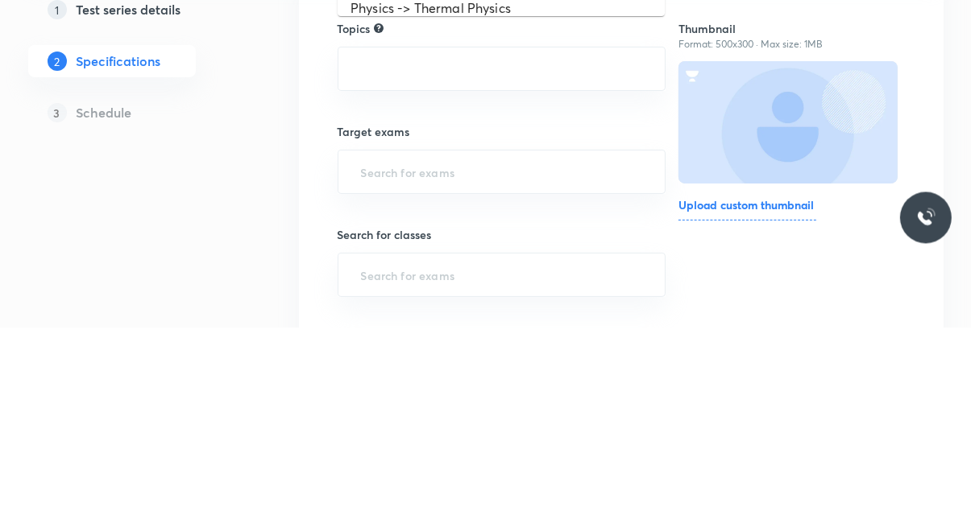
click at [548, 200] on li "Physics -> Thermal Physics" at bounding box center [501, 187] width 327 height 29
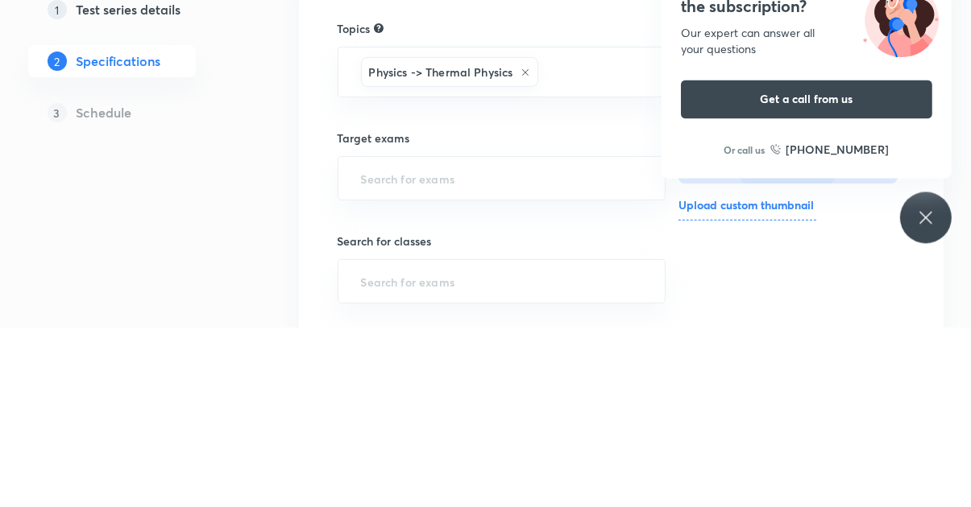
click at [462, 355] on input "text" at bounding box center [502, 358] width 288 height 30
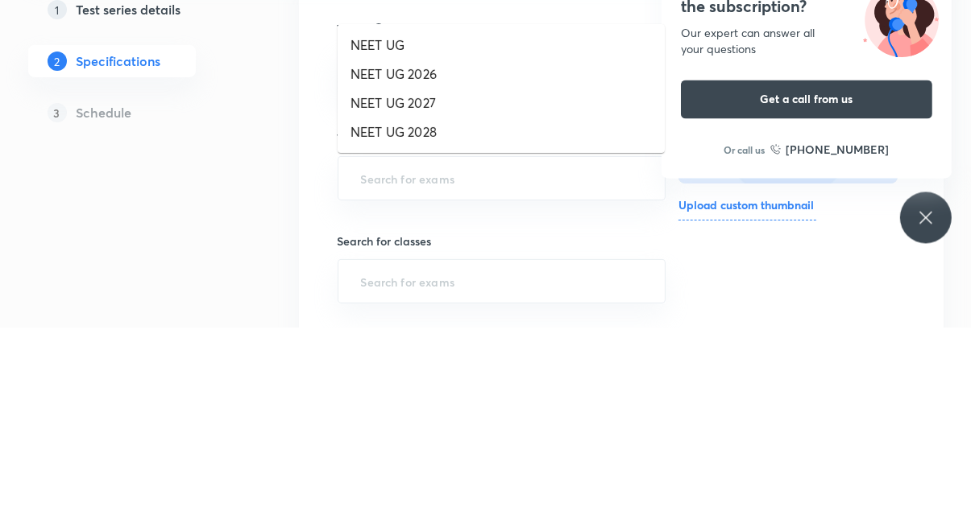
click at [470, 275] on li "NEET UG 2027" at bounding box center [501, 282] width 327 height 29
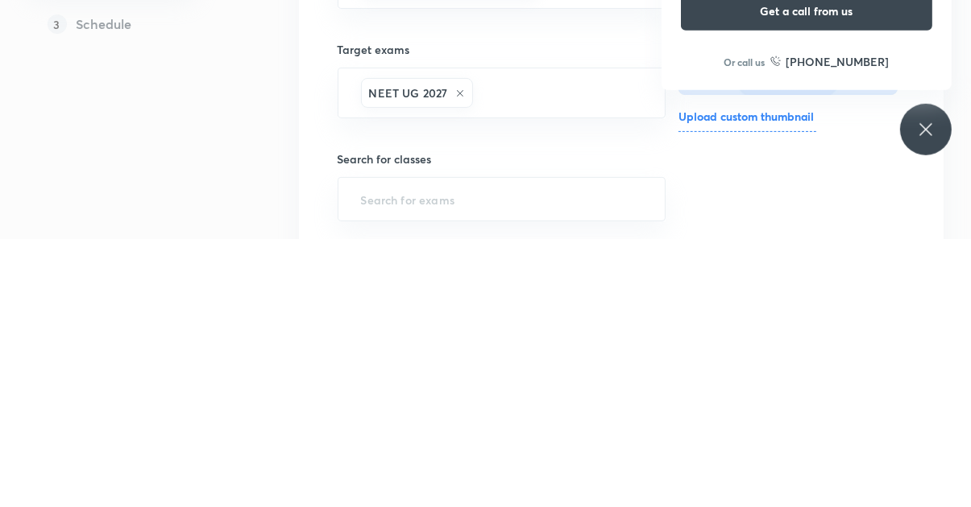
click at [493, 469] on input "text" at bounding box center [502, 468] width 288 height 30
click at [494, 387] on li "Dropper" at bounding box center [501, 392] width 327 height 29
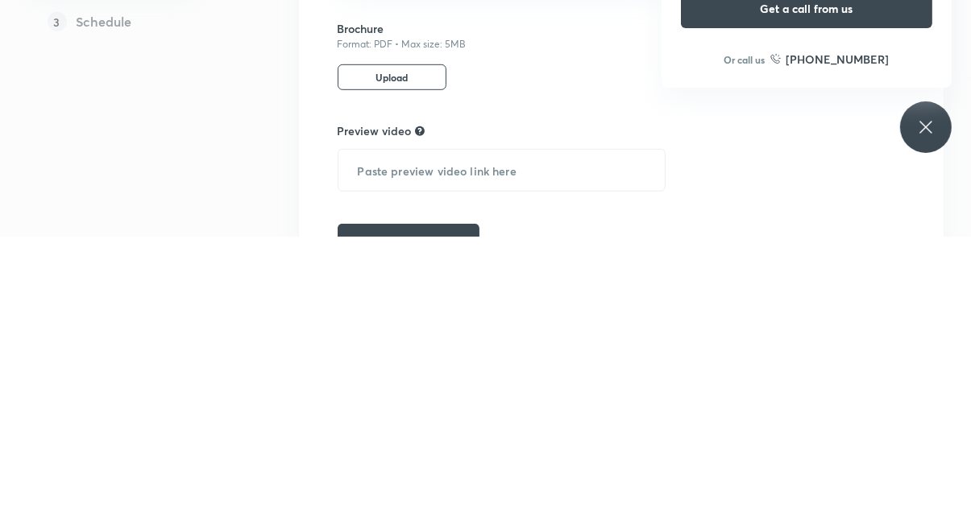
scroll to position [702, 0]
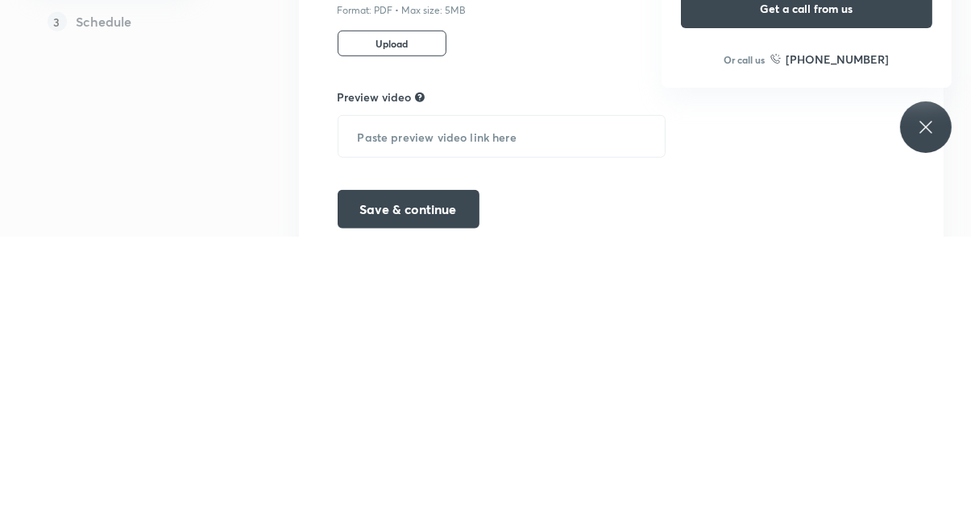
click at [439, 478] on button "Save & continue" at bounding box center [409, 480] width 142 height 39
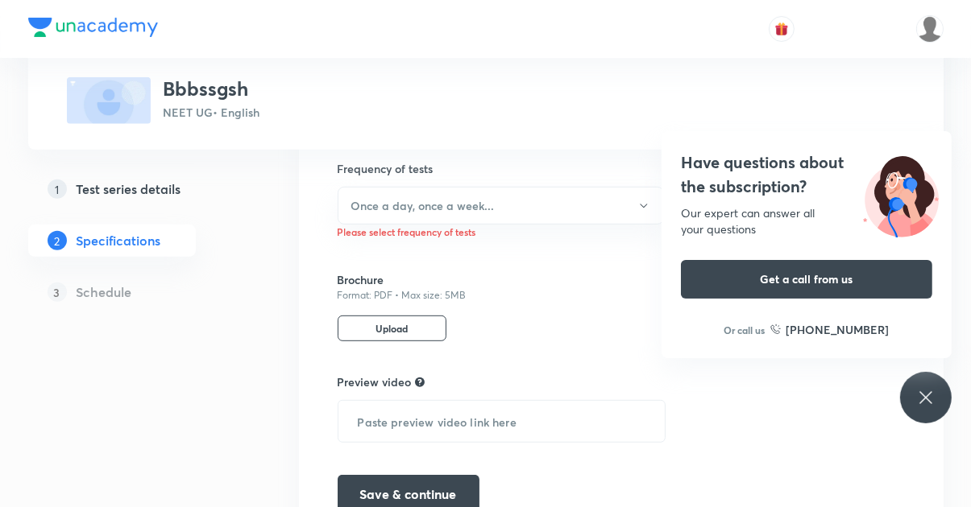
click at [487, 212] on h6 "Once a day, once a week..." at bounding box center [422, 205] width 143 height 17
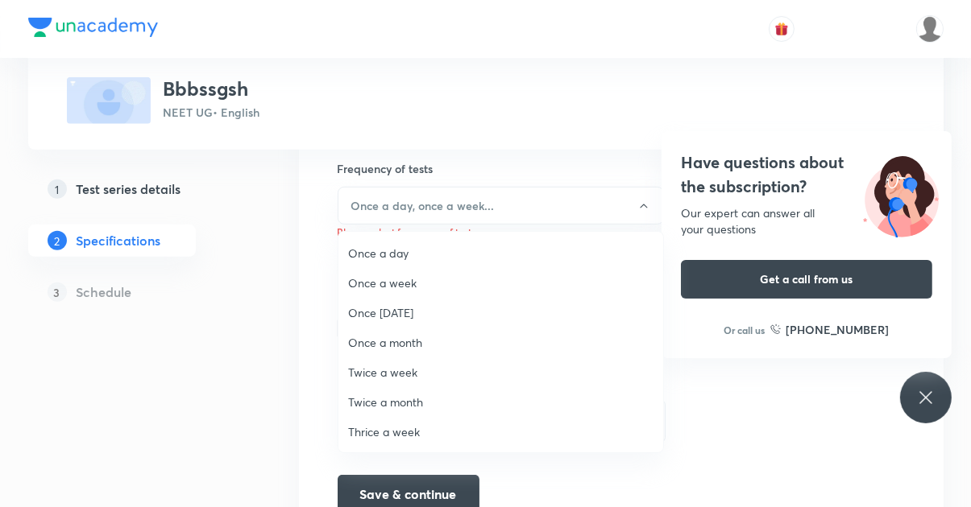
click at [411, 251] on span "Once a day" at bounding box center [500, 253] width 305 height 17
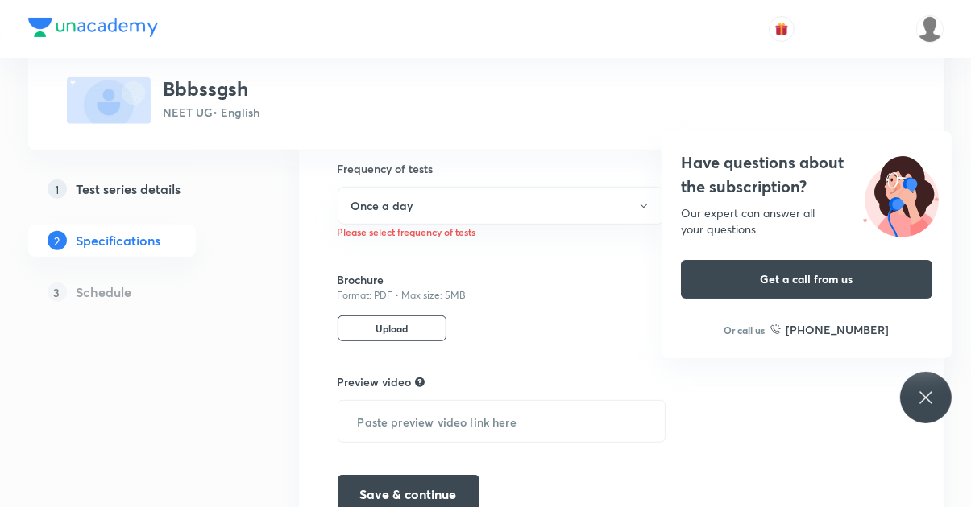
click at [408, 491] on button "Save & continue" at bounding box center [409, 494] width 142 height 39
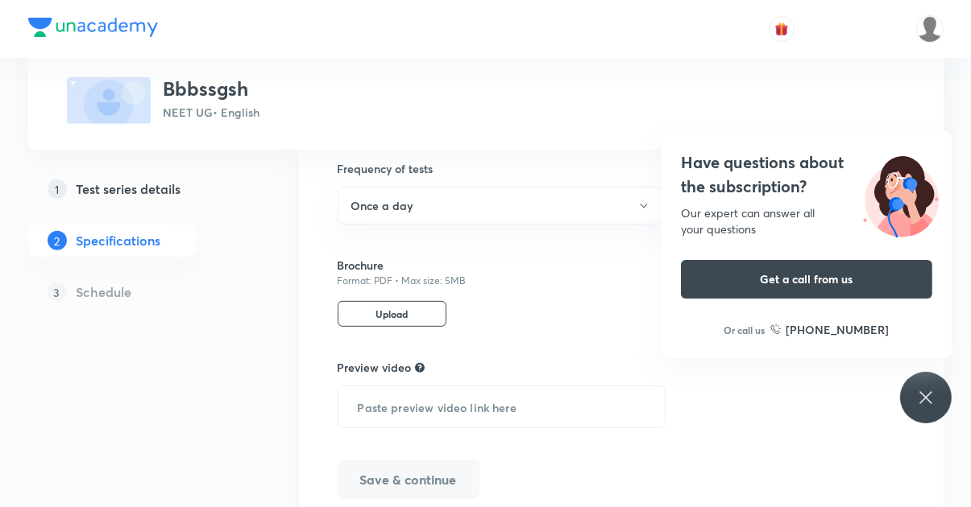
click at [928, 408] on icon at bounding box center [925, 397] width 19 height 19
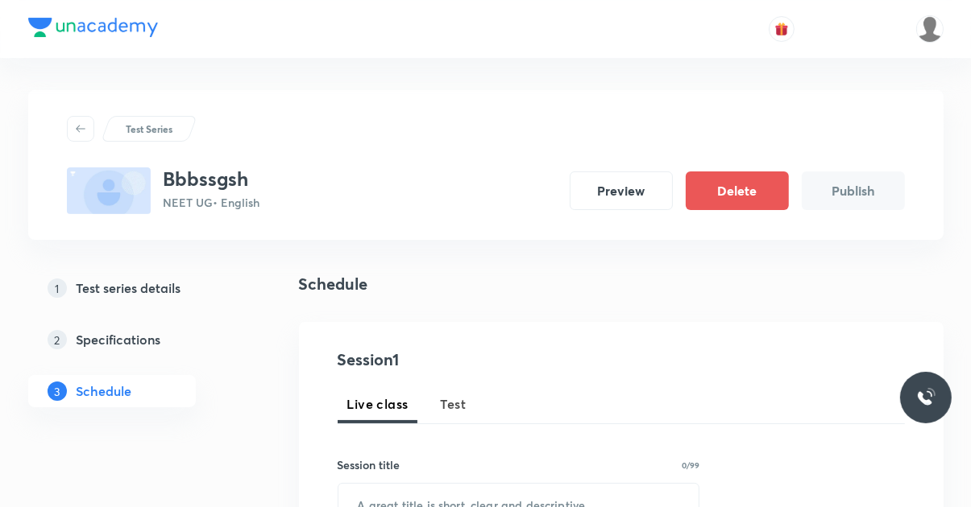
click at [452, 414] on button "Test" at bounding box center [453, 404] width 45 height 39
click at [445, 507] on input "text" at bounding box center [518, 504] width 361 height 41
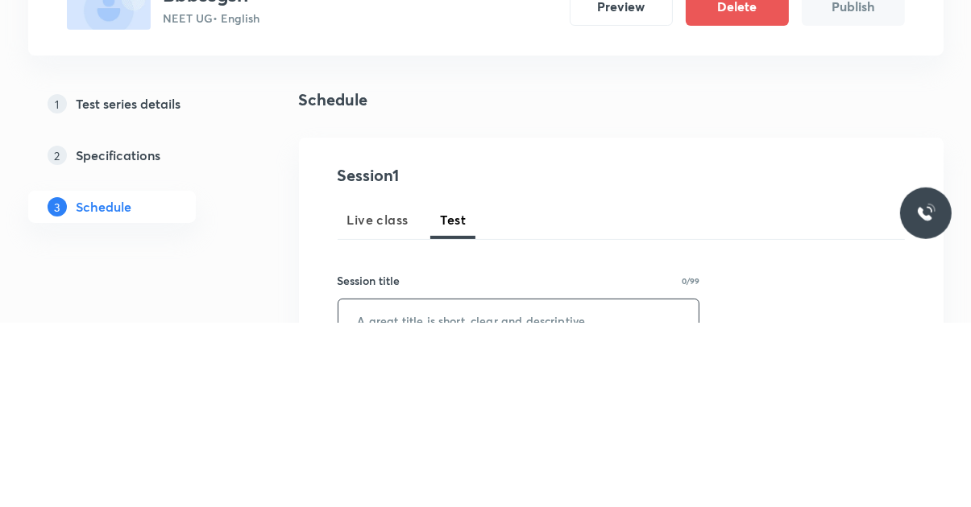
scroll to position [81, 0]
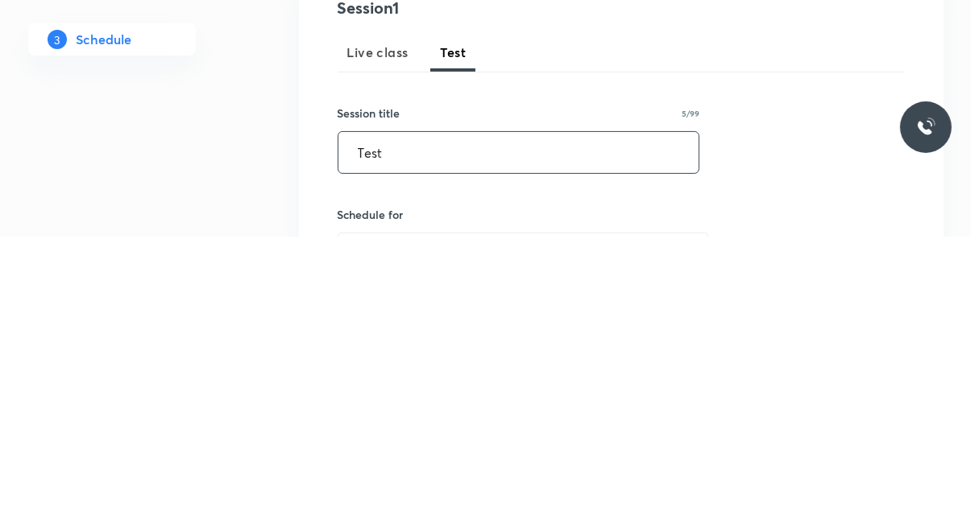
type input "Test"
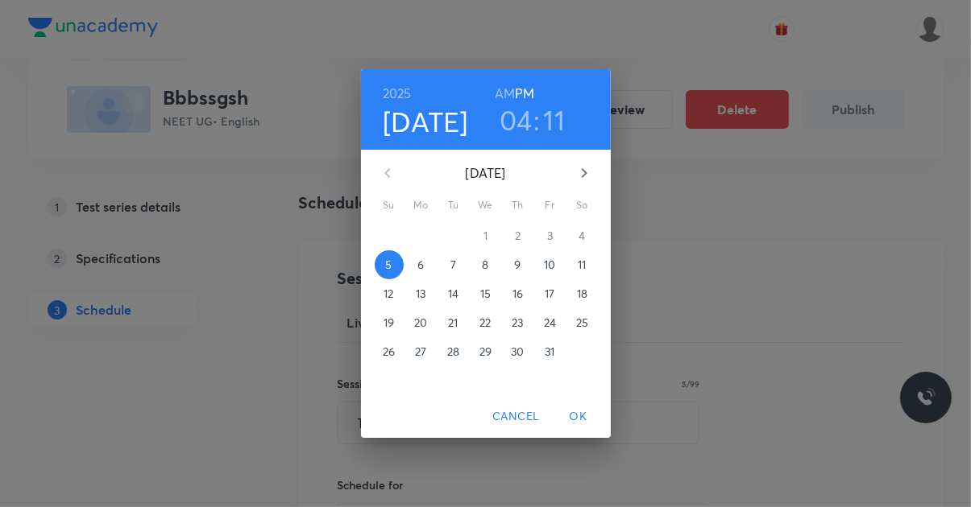
click at [586, 183] on icon "button" at bounding box center [583, 173] width 19 height 19
click at [415, 280] on button "3" at bounding box center [421, 265] width 29 height 29
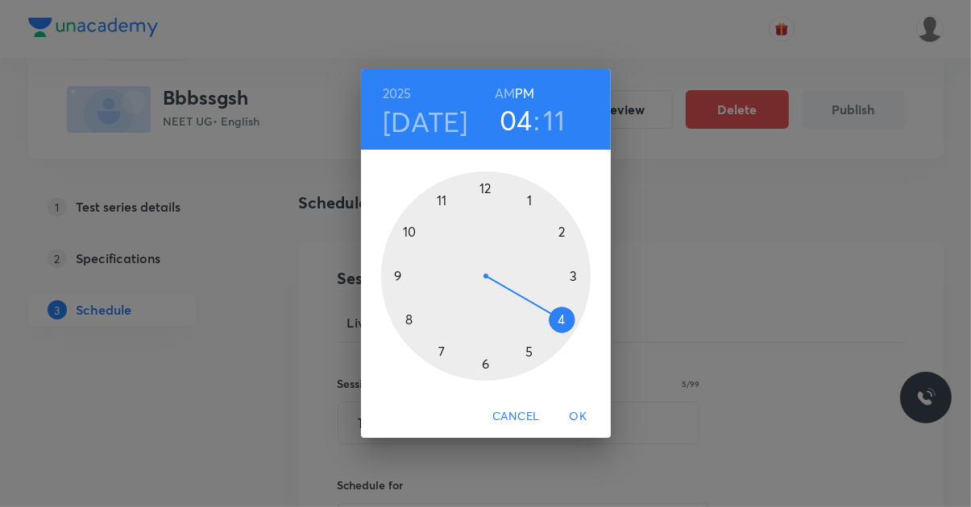
click at [577, 427] on span "OK" at bounding box center [578, 417] width 39 height 20
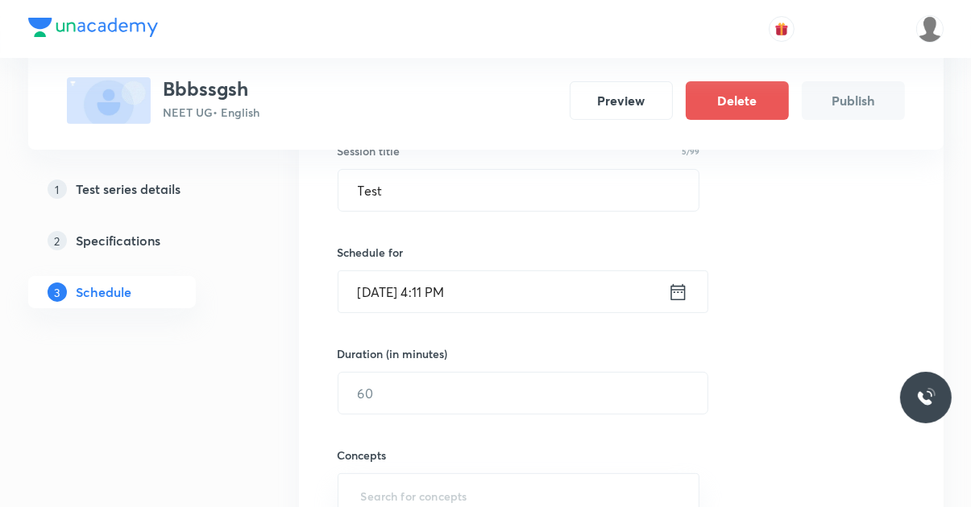
click at [420, 387] on input "text" at bounding box center [522, 393] width 369 height 41
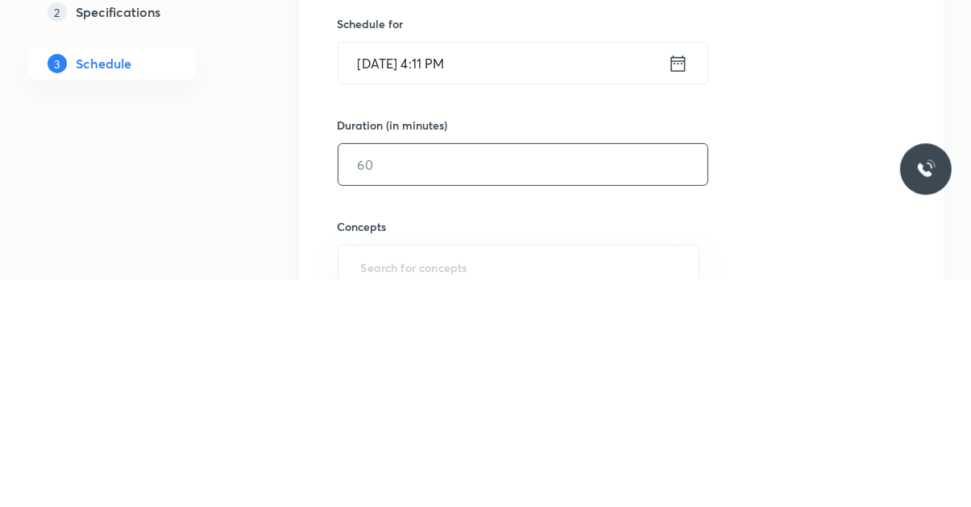
scroll to position [314, 0]
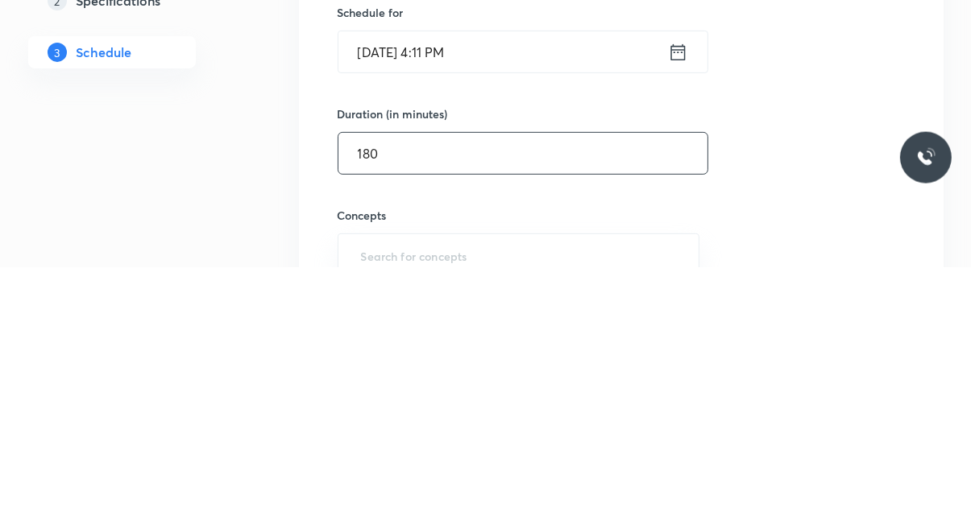
type input "180"
click at [544, 500] on input "text" at bounding box center [519, 496] width 322 height 30
type input "V"
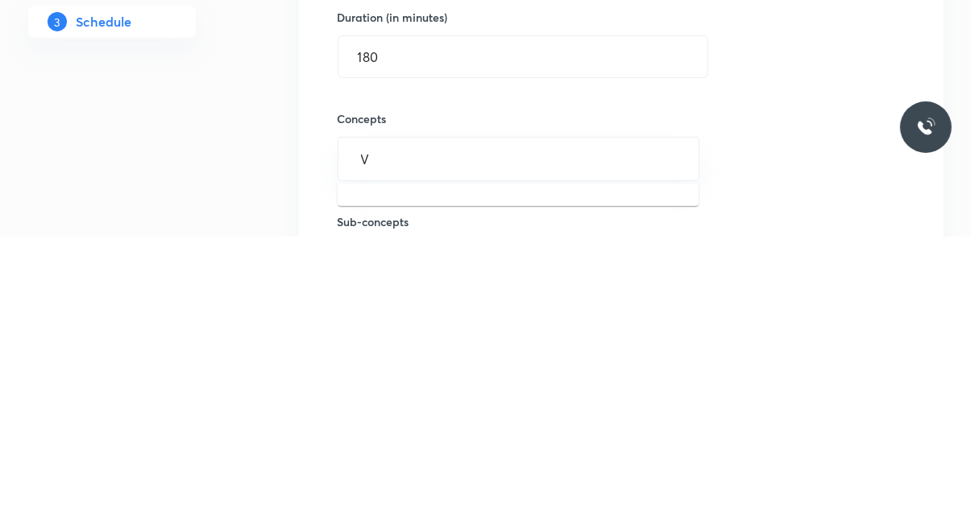
scroll to position [398, 0]
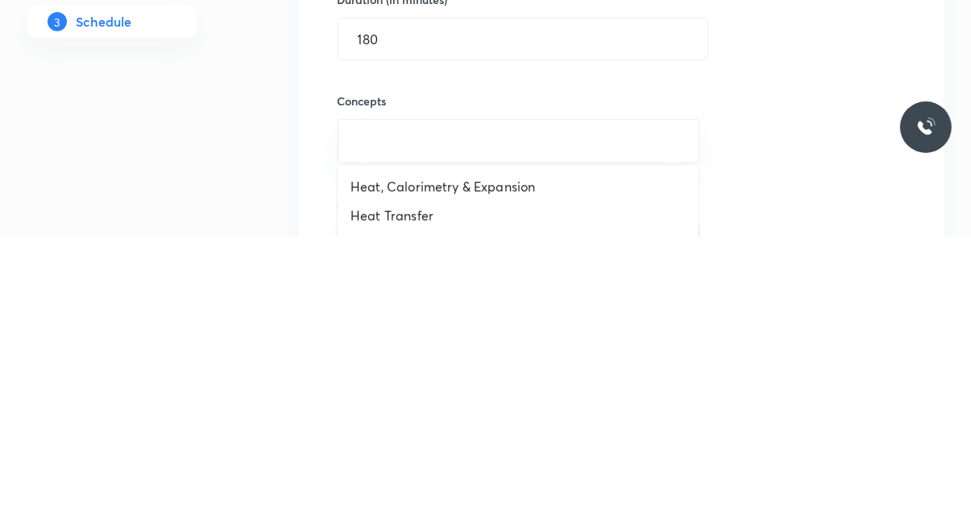
click at [484, 475] on li "Heat Transfer" at bounding box center [518, 486] width 361 height 29
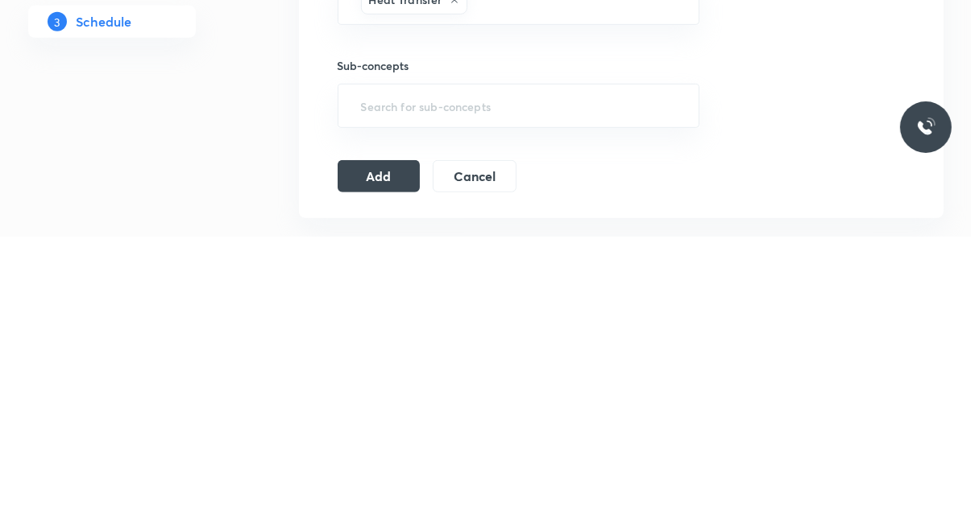
scroll to position [544, 0]
click at [387, 443] on button "Add" at bounding box center [379, 446] width 83 height 32
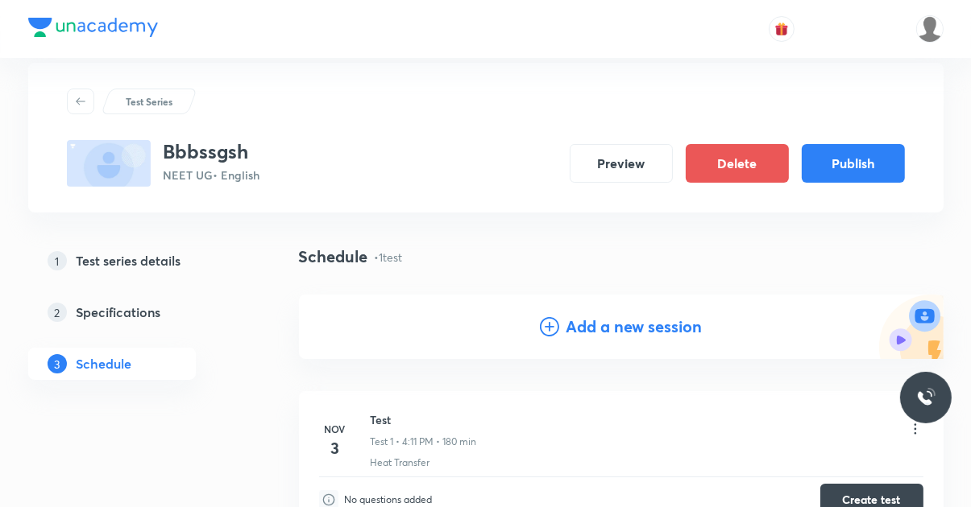
scroll to position [139, 0]
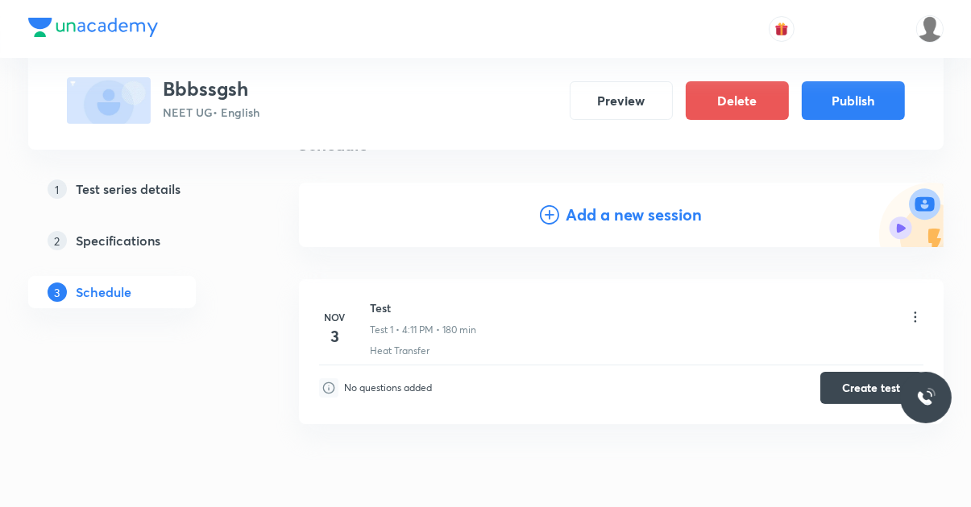
click at [866, 386] on button "Create test" at bounding box center [871, 388] width 103 height 32
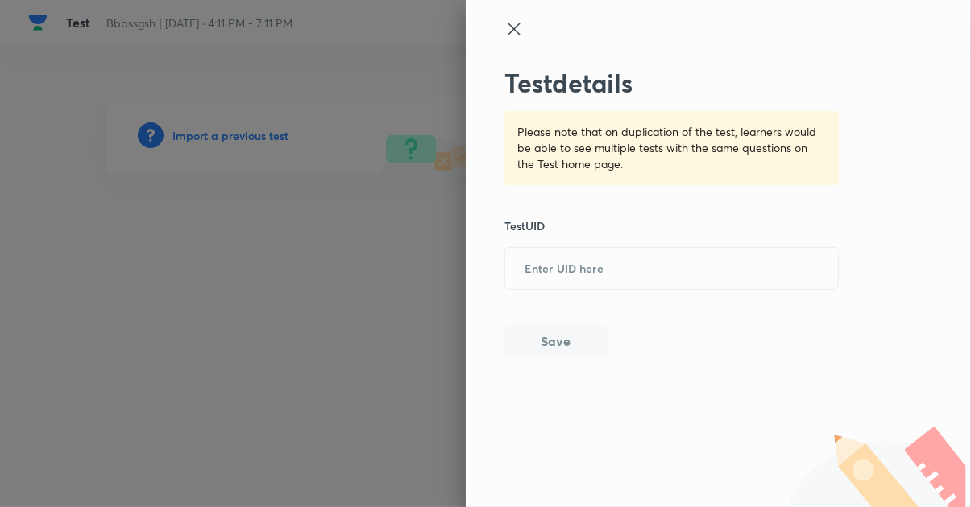
click at [594, 270] on input "text" at bounding box center [671, 269] width 333 height 39
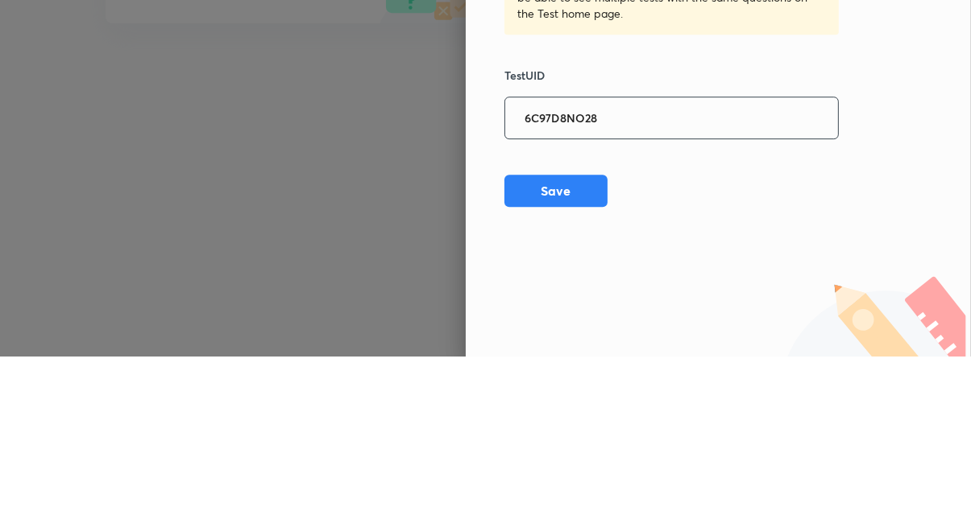
type input "6C97D8NO28"
click at [563, 346] on button "Save" at bounding box center [555, 341] width 103 height 32
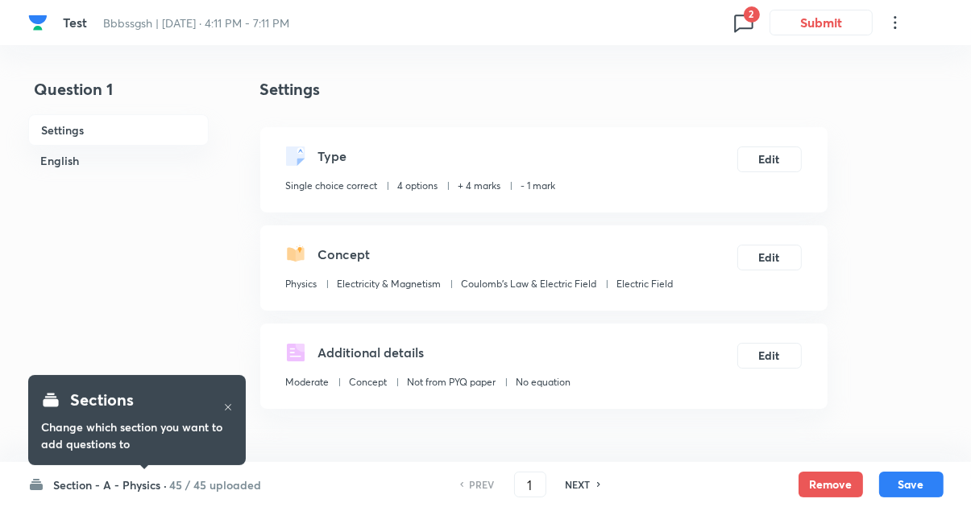
checkbox input "true"
click at [743, 30] on icon at bounding box center [744, 23] width 26 height 26
click at [608, 132] on h6 "Question 107" at bounding box center [646, 126] width 193 height 17
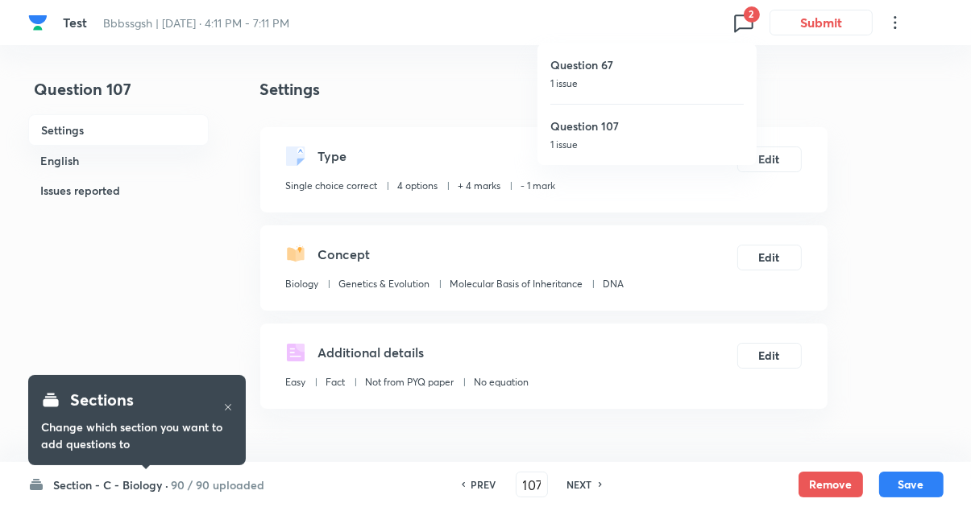
type input "107"
checkbox input "true"
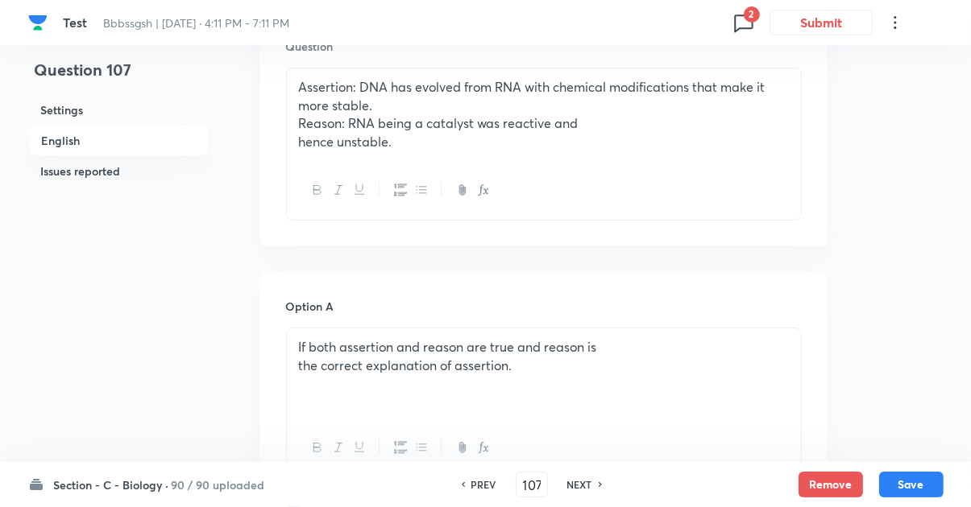
scroll to position [541, 0]
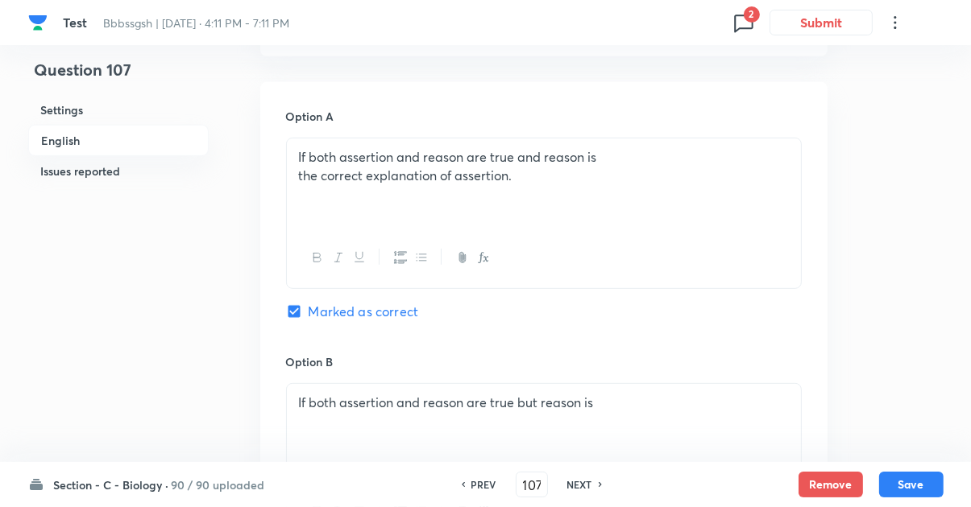
click at [643, 401] on p "If both assertion and reason are true but reason is" at bounding box center [544, 403] width 490 height 19
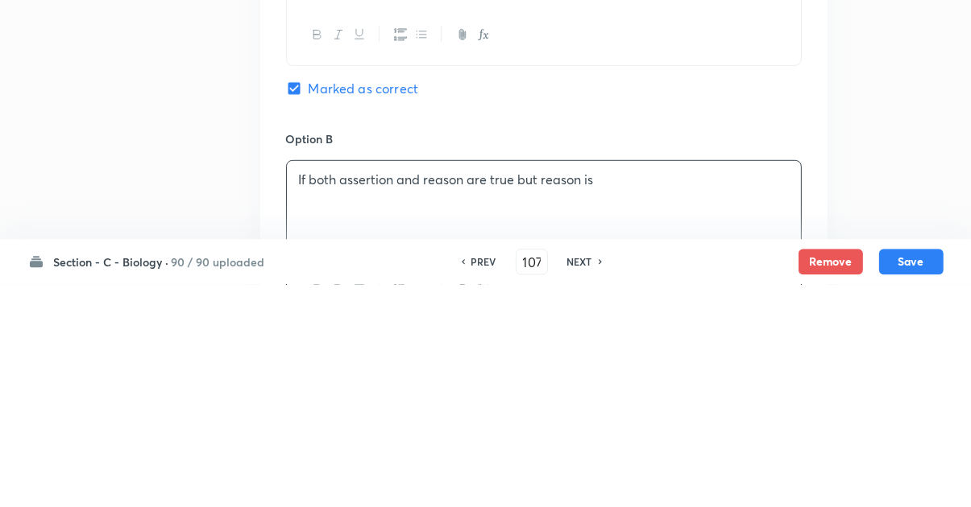
scroll to position [707, 0]
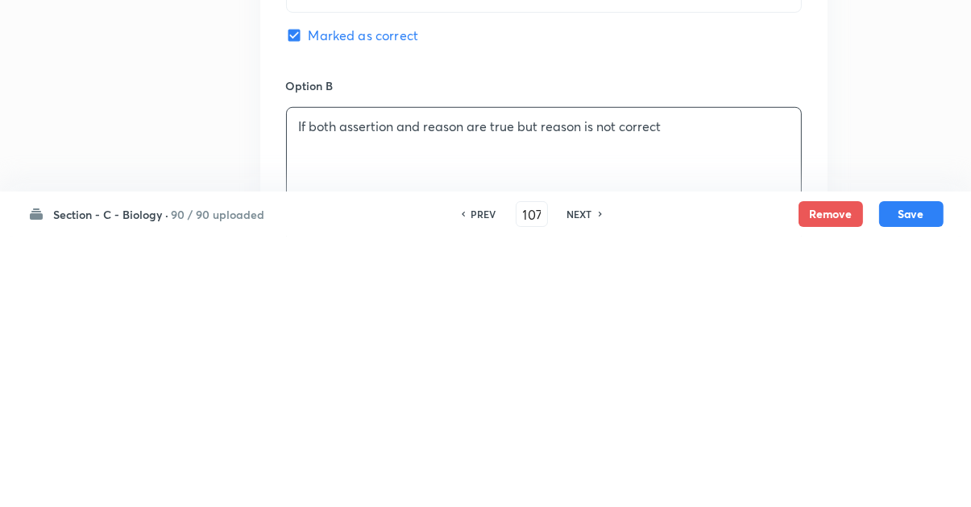
click at [619, 398] on p "If both assertion and reason are true but reason is not correct" at bounding box center [544, 397] width 490 height 19
click at [722, 395] on p "If both assertion and reason are true but reason is not the correct" at bounding box center [544, 397] width 490 height 19
click at [906, 498] on button "Save" at bounding box center [911, 485] width 64 height 26
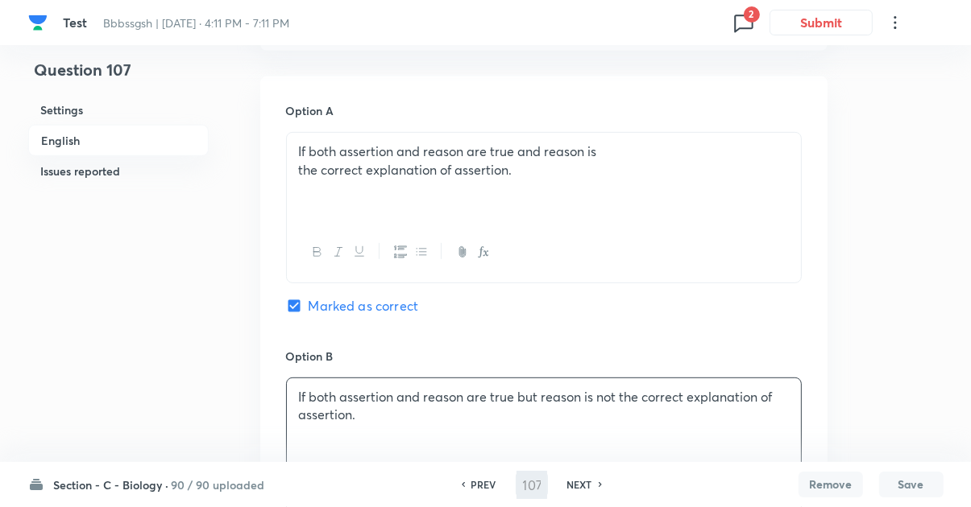
type input "108"
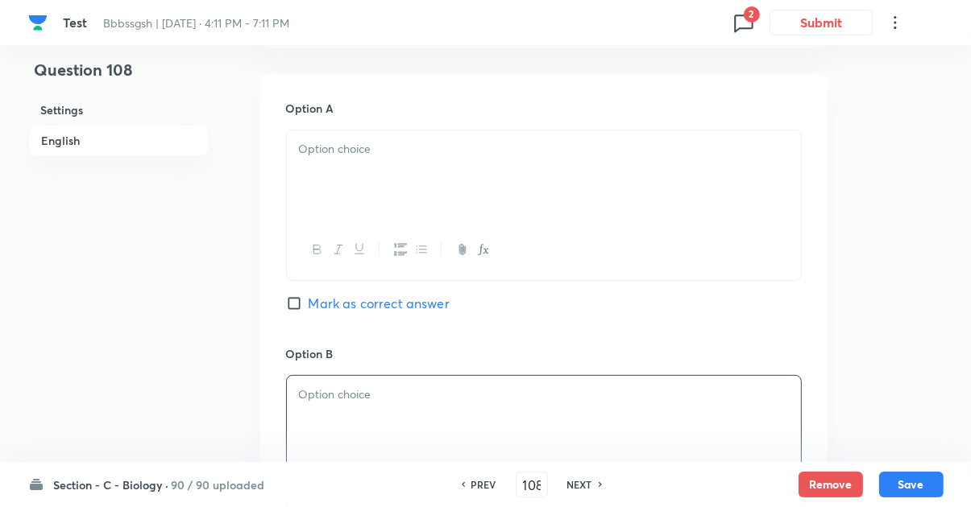
checkbox input "false"
checkbox input "true"
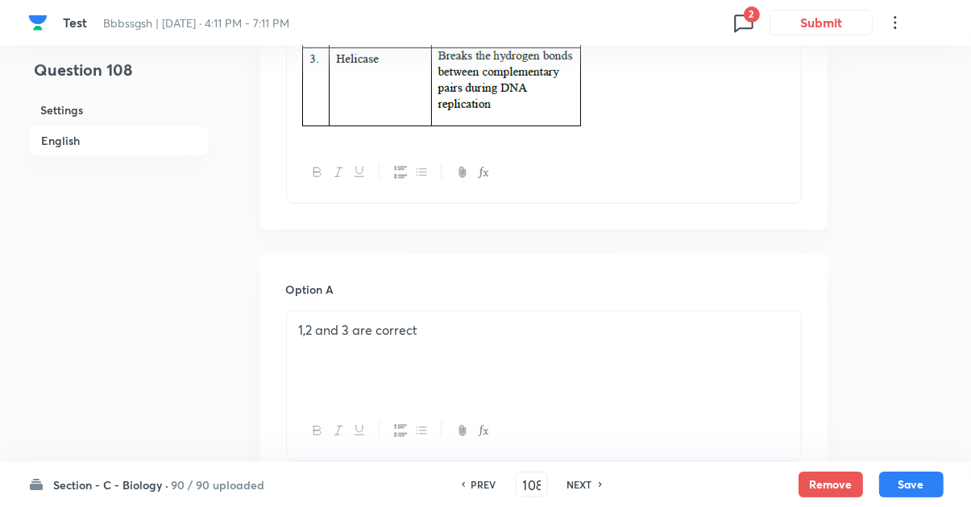
scroll to position [888, 0]
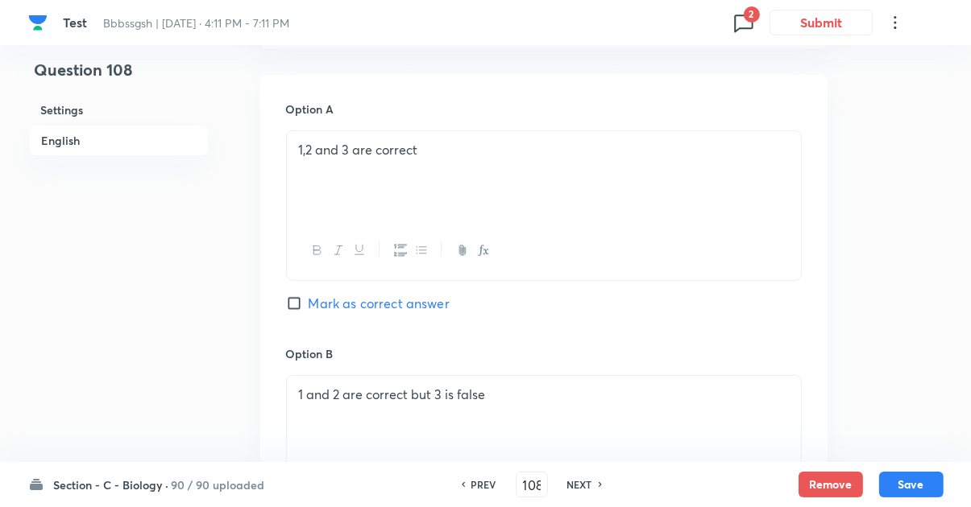
click at [482, 492] on h6 "PREV" at bounding box center [483, 485] width 25 height 14
type input "107"
checkbox input "false"
checkbox input "true"
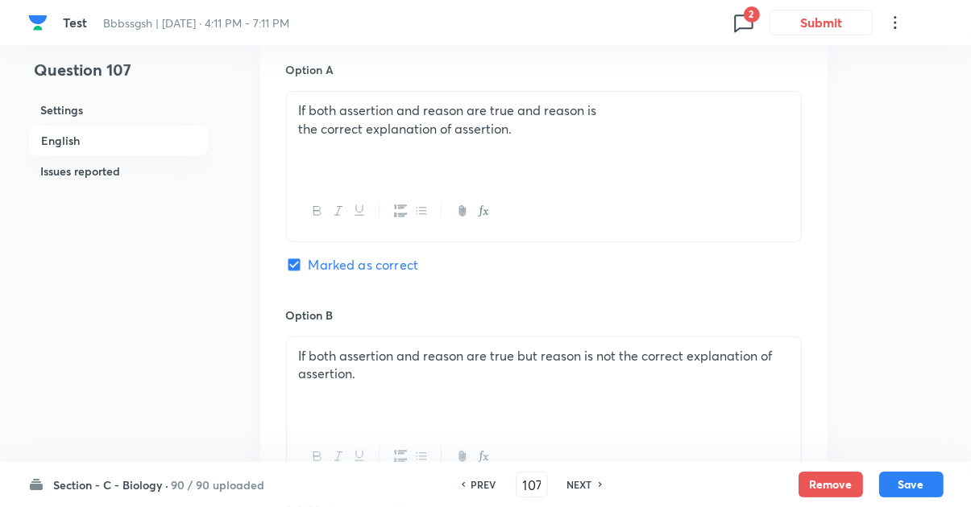
scroll to position [752, 0]
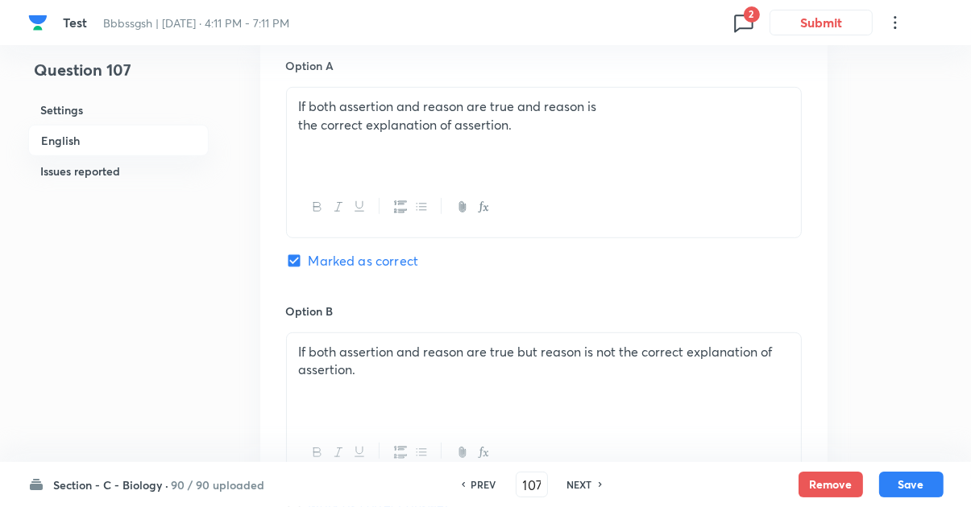
click at [598, 351] on p "If both assertion and reason are true but reason is not the correct explanation…" at bounding box center [544, 361] width 490 height 36
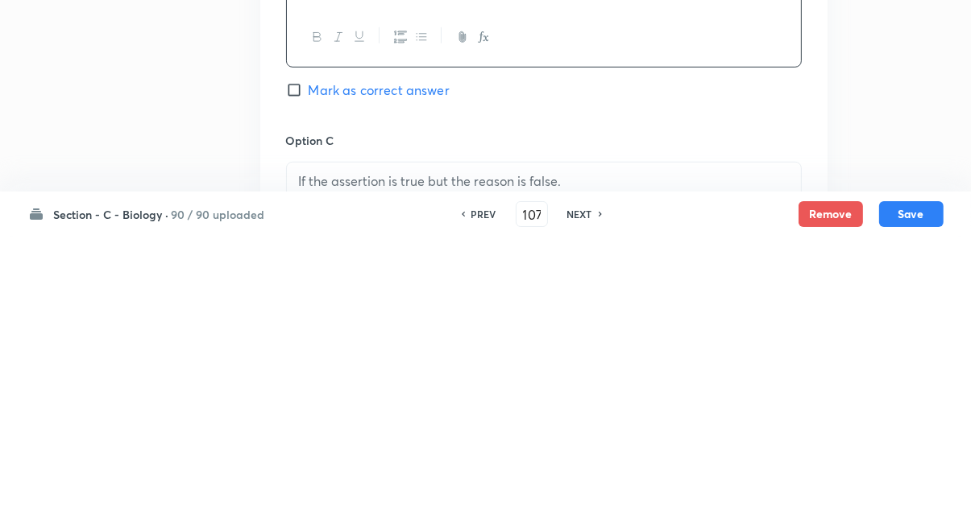
scroll to position [897, 0]
click at [912, 498] on button "Save" at bounding box center [911, 485] width 64 height 26
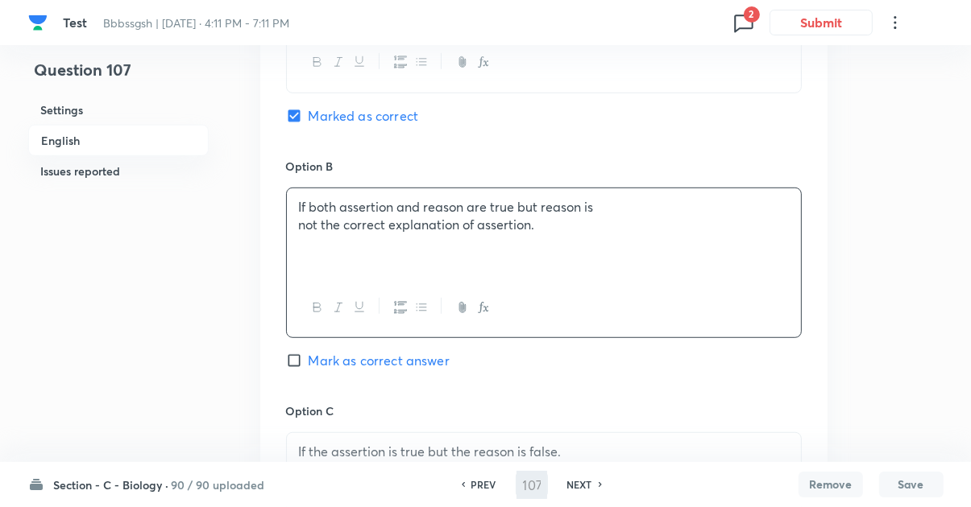
type input "108"
checkbox input "false"
checkbox input "true"
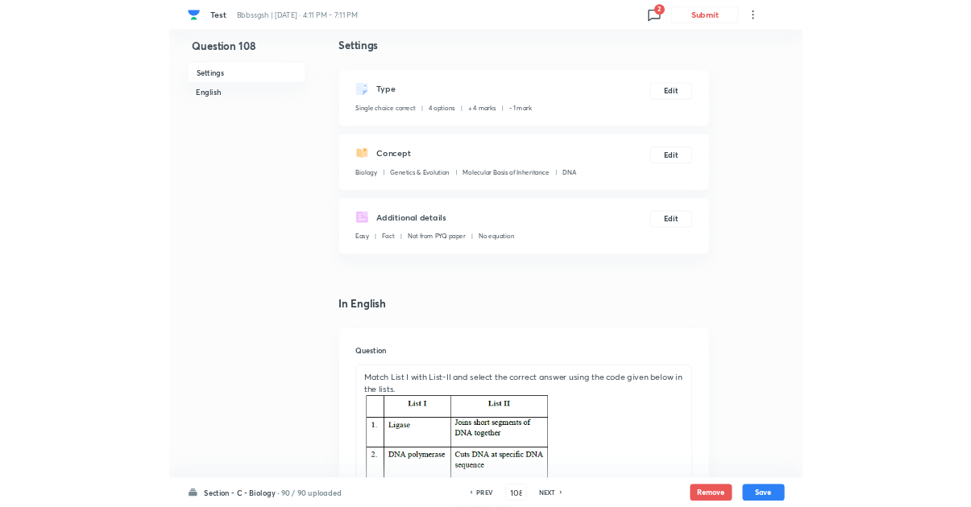
scroll to position [0, 0]
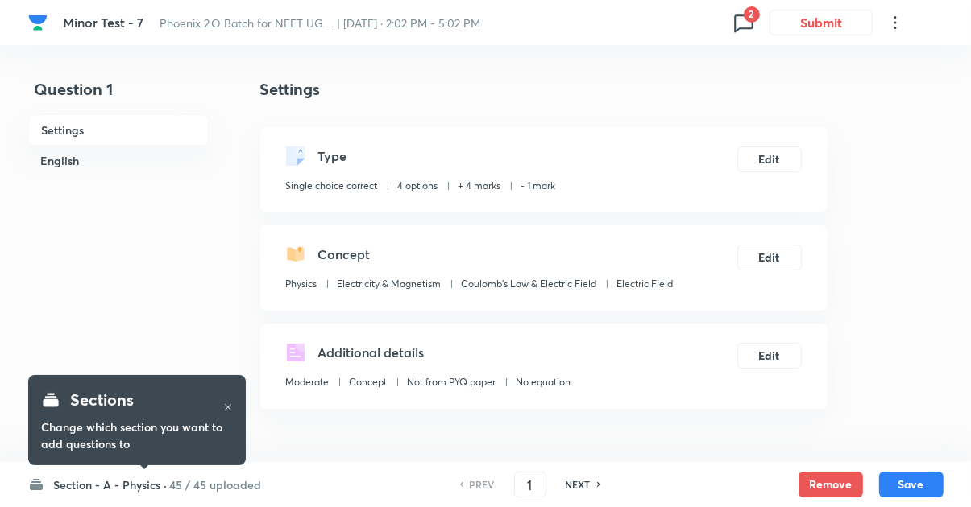
checkbox input "true"
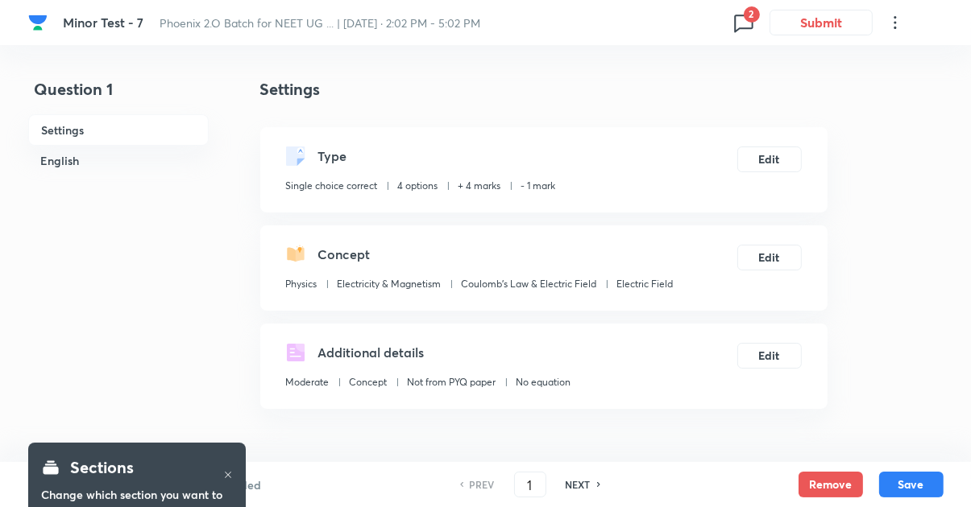
click at [740, 32] on icon at bounding box center [744, 23] width 26 height 26
click at [632, 147] on p "1 issue" at bounding box center [646, 145] width 193 height 14
type input "107"
checkbox input "true"
